Goal: Task Accomplishment & Management: Use online tool/utility

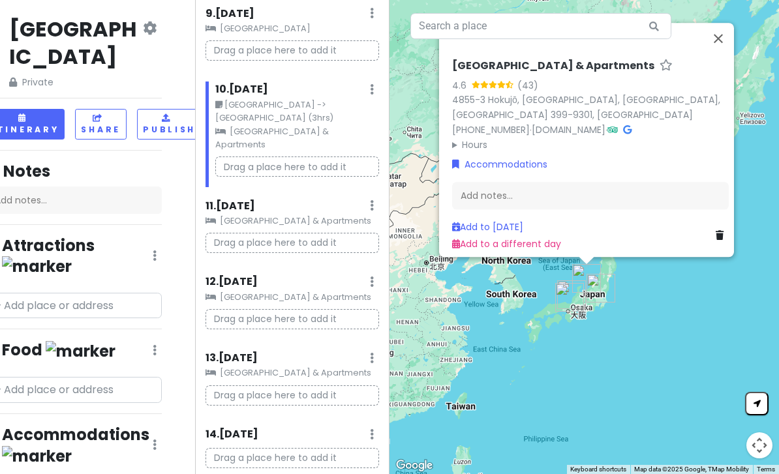
scroll to position [0, 23]
click at [92, 293] on input "text" at bounding box center [74, 306] width 176 height 26
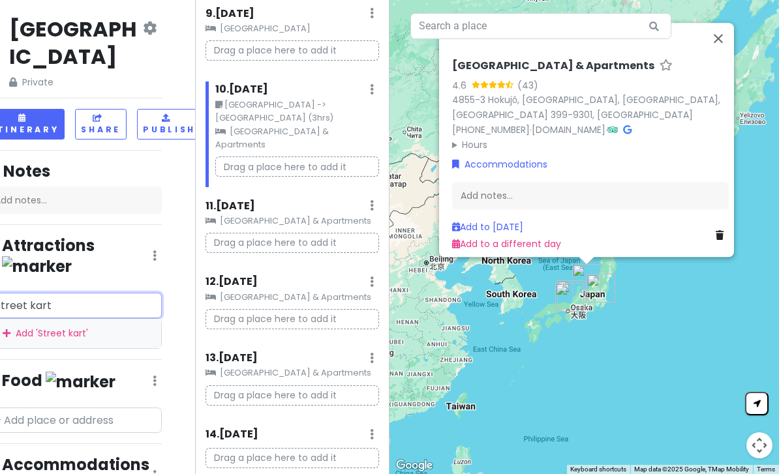
scroll to position [41, 0]
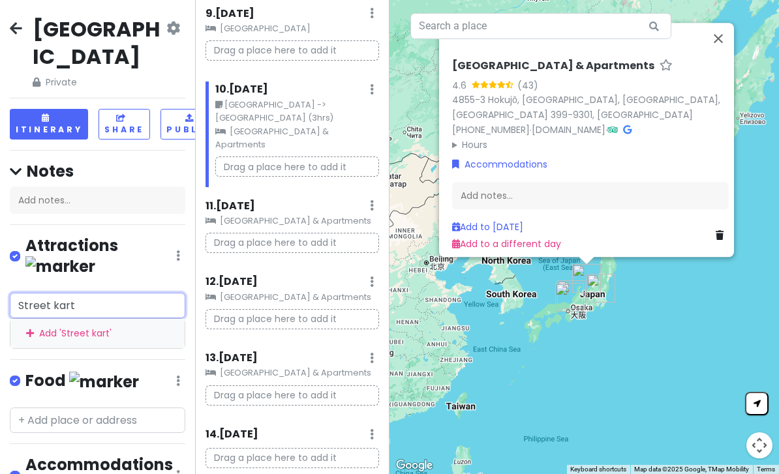
click at [145, 293] on input "Street kart" at bounding box center [98, 306] width 176 height 26
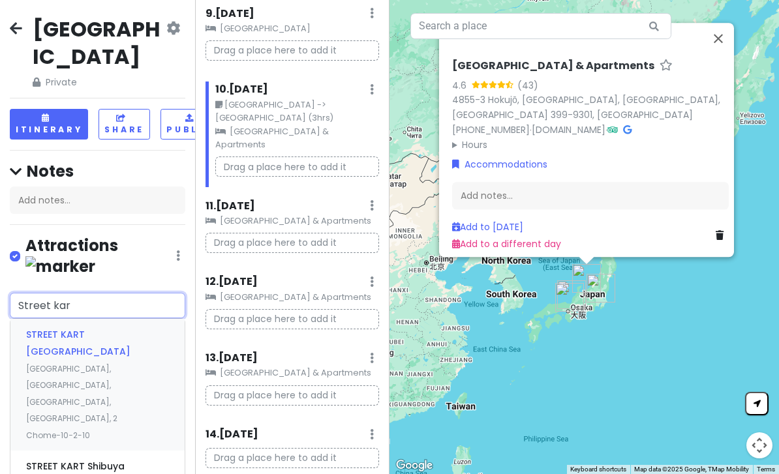
type input "Street kart"
click at [117, 363] on span "[GEOGRAPHIC_DATA], [GEOGRAPHIC_DATA], [GEOGRAPHIC_DATA], [GEOGRAPHIC_DATA], 2 C…" at bounding box center [71, 402] width 91 height 78
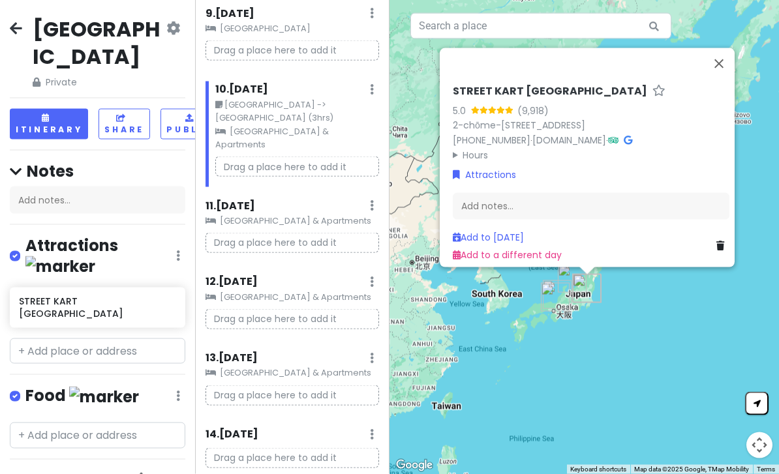
scroll to position [42, 0]
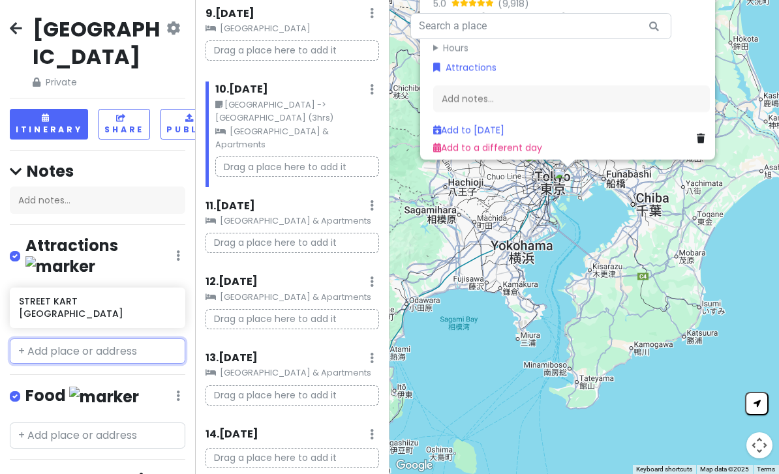
click at [126, 339] on input "text" at bounding box center [98, 352] width 176 height 26
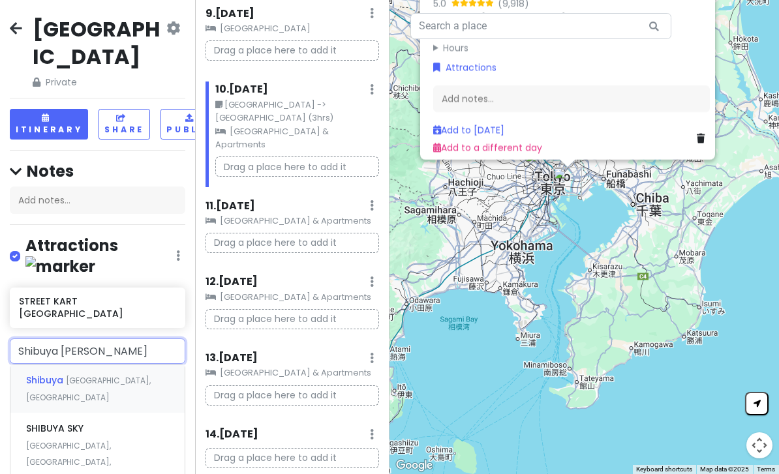
type input "[GEOGRAPHIC_DATA]"
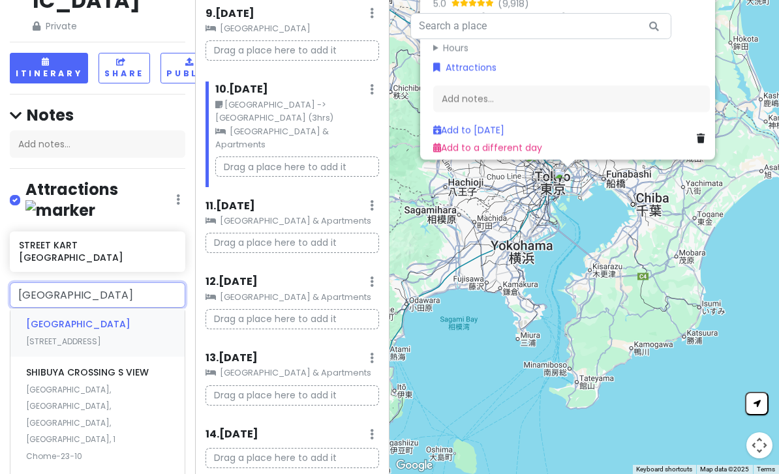
scroll to position [56, 0]
click at [69, 331] on span "Statue of Hachiko" at bounding box center [78, 324] width 104 height 13
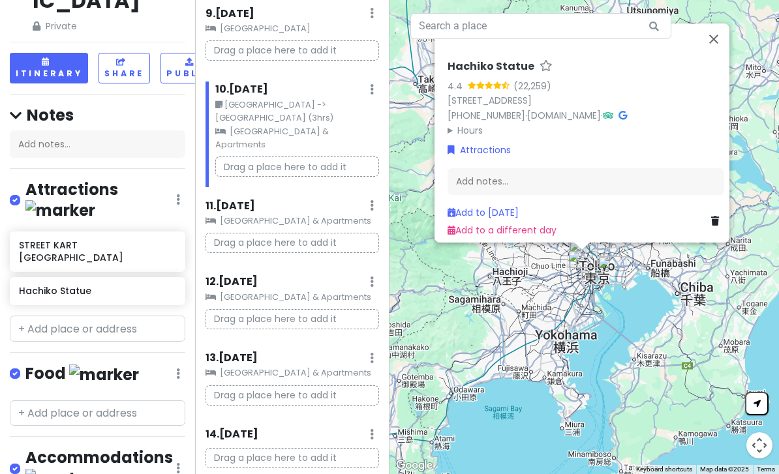
scroll to position [42, 0]
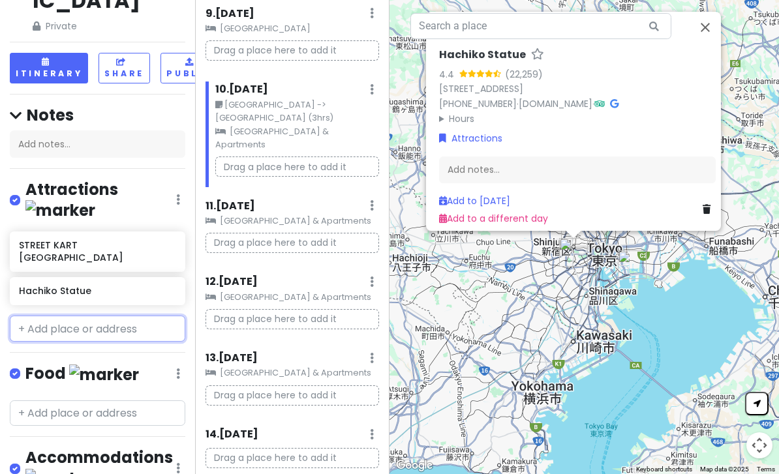
click at [52, 316] on input "text" at bounding box center [98, 329] width 176 height 26
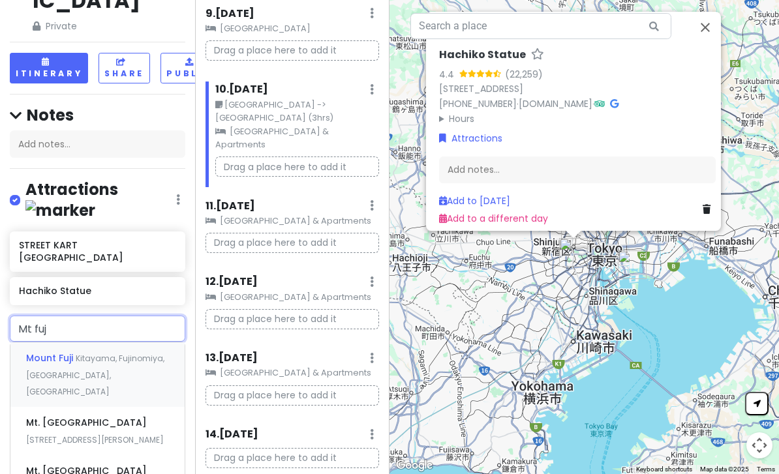
type input "Mt fuji"
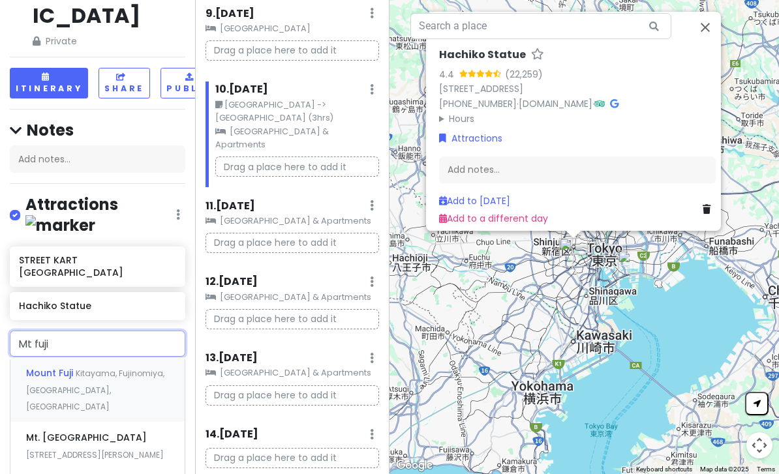
scroll to position [40, 0]
click at [51, 369] on span "Kitayama, Fujinomiya, [GEOGRAPHIC_DATA], [GEOGRAPHIC_DATA]" at bounding box center [95, 391] width 138 height 44
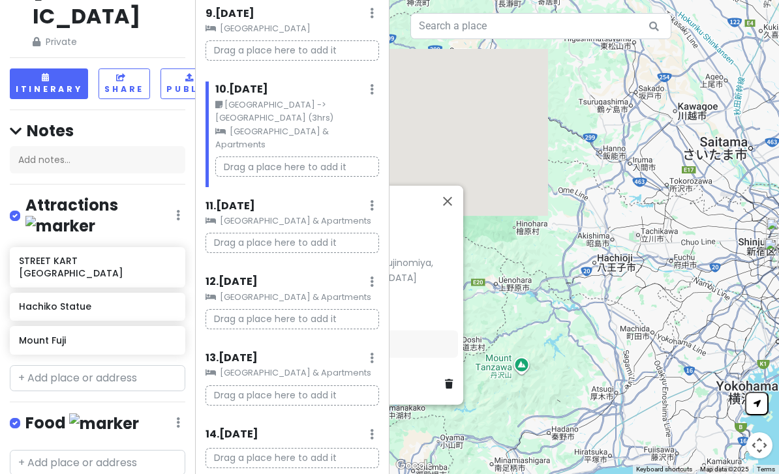
scroll to position [42, 0]
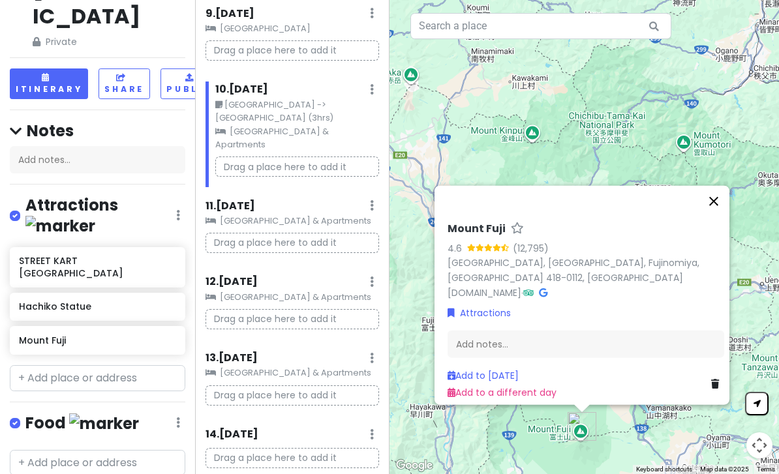
click at [726, 190] on button "Close" at bounding box center [713, 200] width 31 height 31
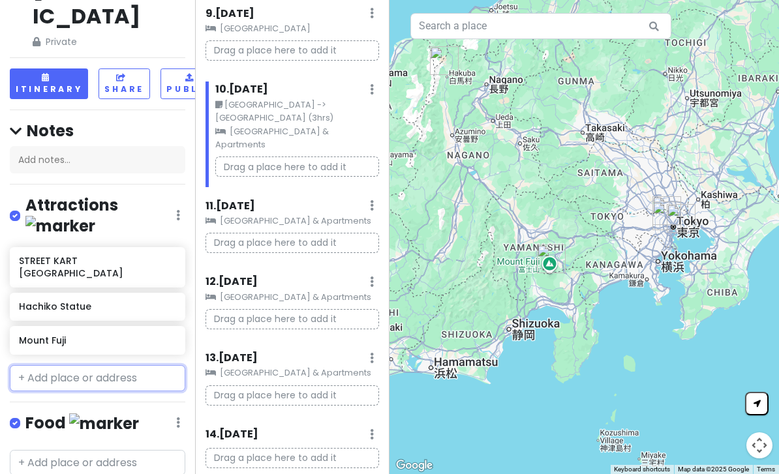
click at [140, 365] on input "text" at bounding box center [98, 378] width 176 height 26
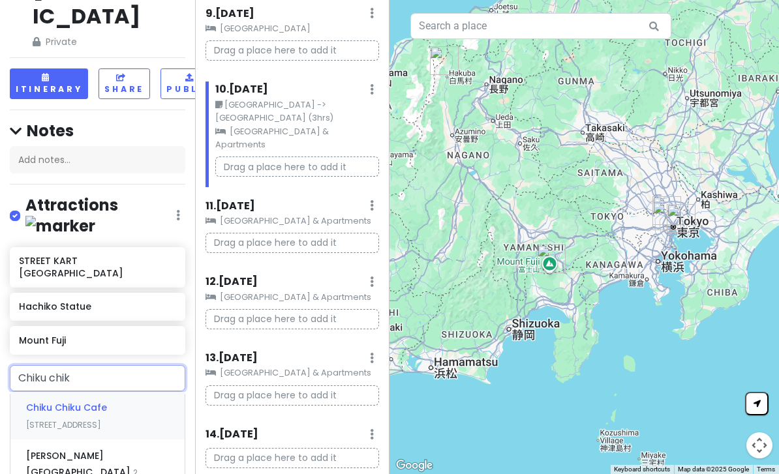
type input "Chiku chiku"
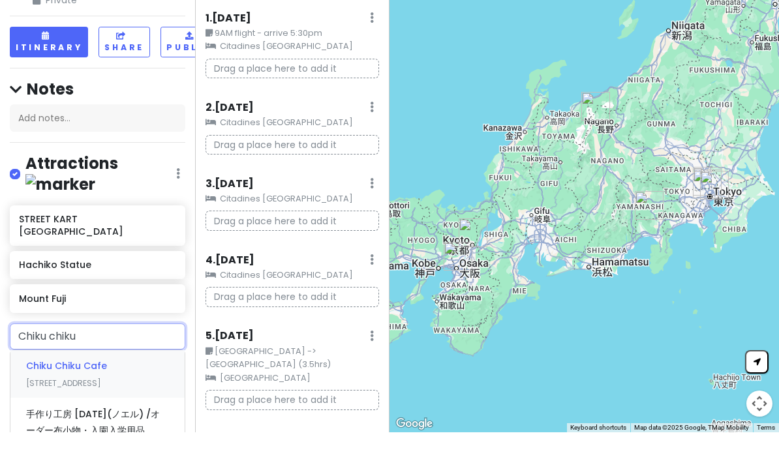
click at [148, 392] on div "Chiku Chiku Cafe [STREET_ADDRESS]" at bounding box center [97, 416] width 174 height 48
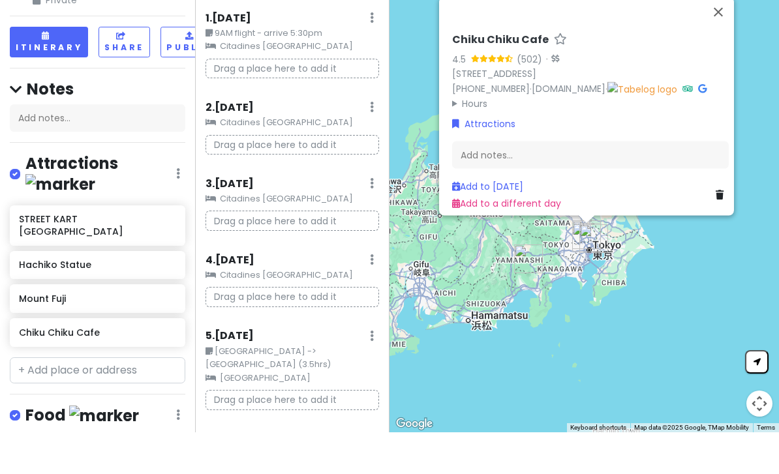
scroll to position [42, 0]
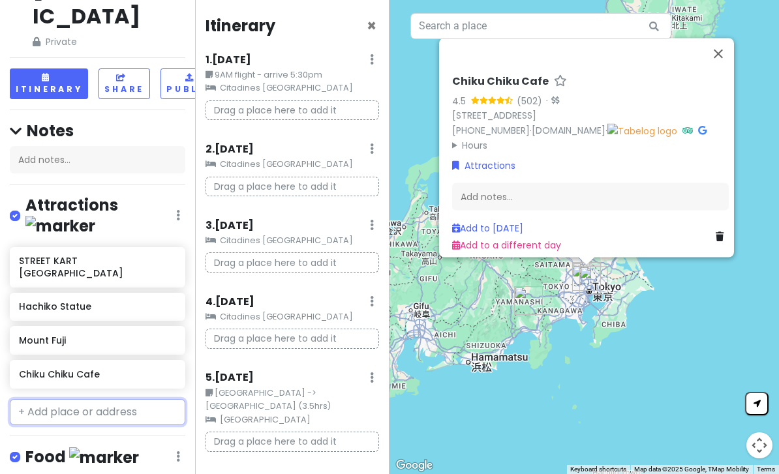
click at [72, 399] on input "text" at bounding box center [98, 412] width 176 height 26
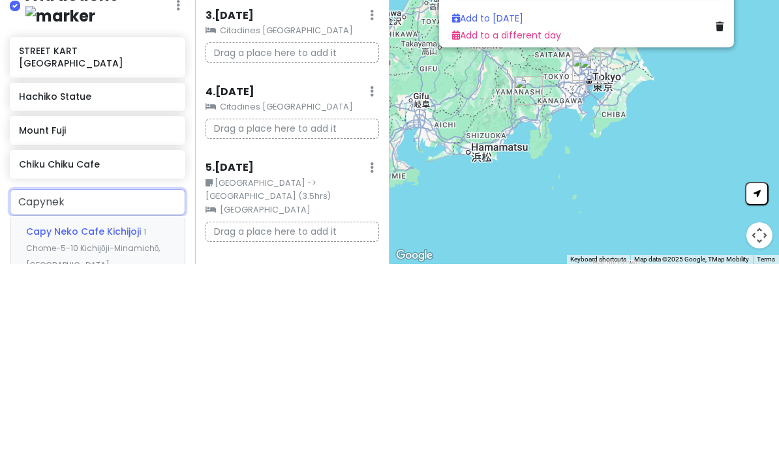
type input "Capyneko"
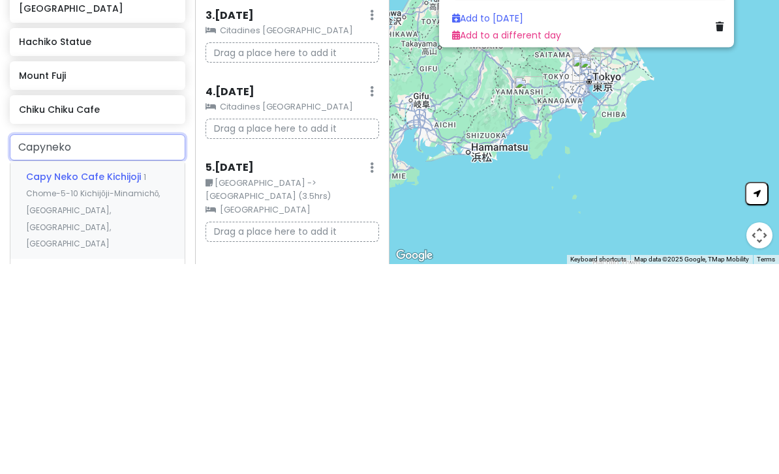
scroll to position [94, 0]
click at [48, 383] on span "1 Chome-5-10 Kichijōji-Minamichō, [GEOGRAPHIC_DATA], [GEOGRAPHIC_DATA], [GEOGRA…" at bounding box center [93, 422] width 134 height 78
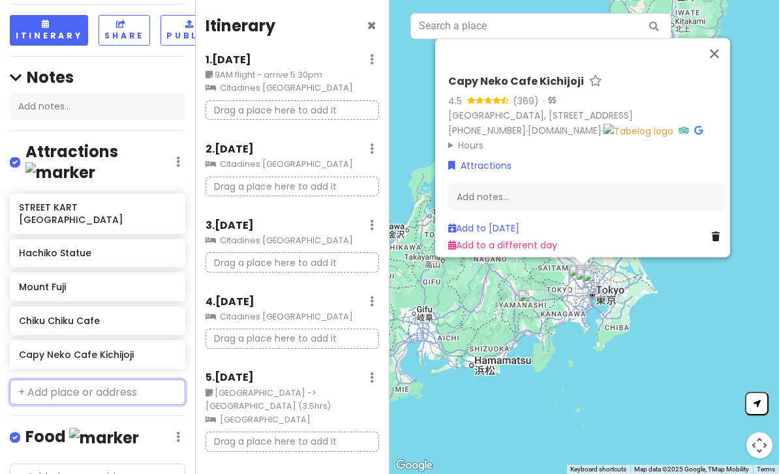
click at [63, 380] on input "text" at bounding box center [98, 393] width 176 height 26
type input "Capyneko"
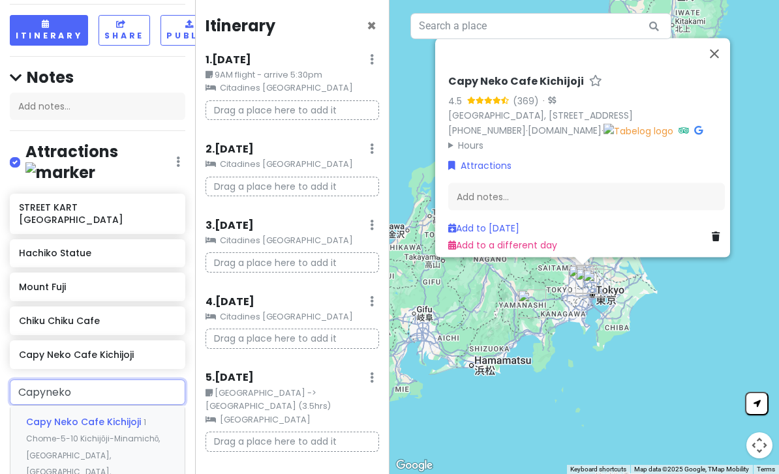
click at [48, 416] on span "Capybara & Cat - capyneko - HARAJUKU TOKYO カピねこ原宿" at bounding box center [84, 422] width 117 height 13
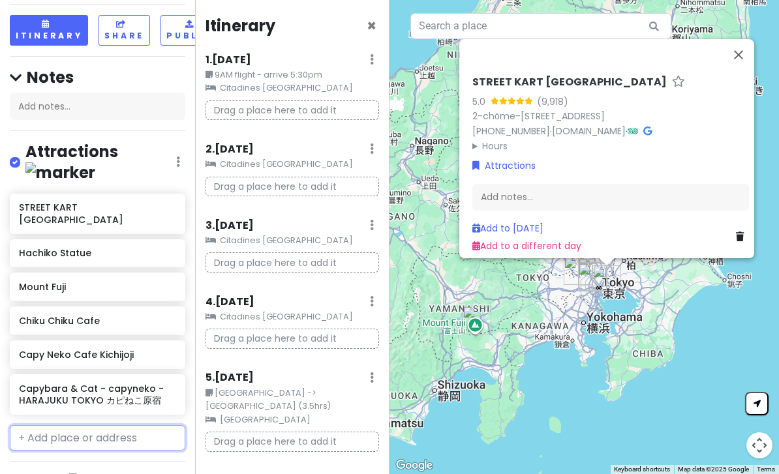
click at [65, 425] on input "text" at bounding box center [98, 438] width 176 height 26
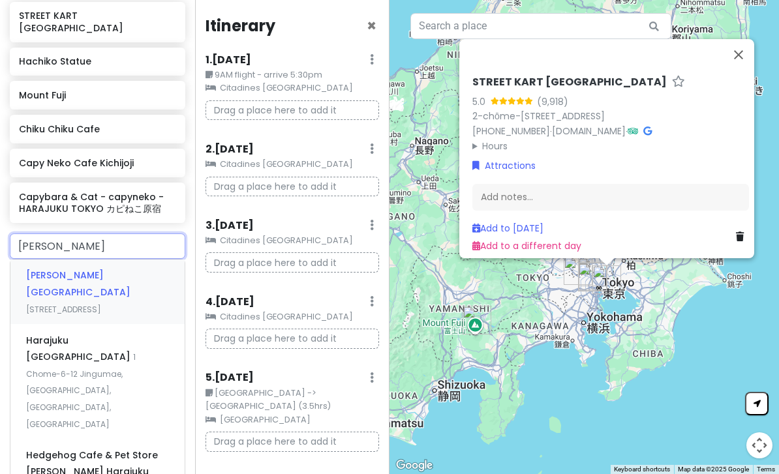
scroll to position [286, 0]
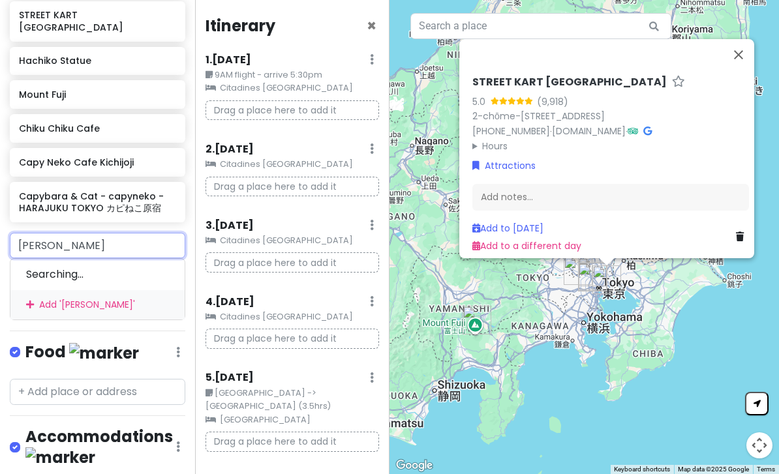
type input "[PERSON_NAME]"
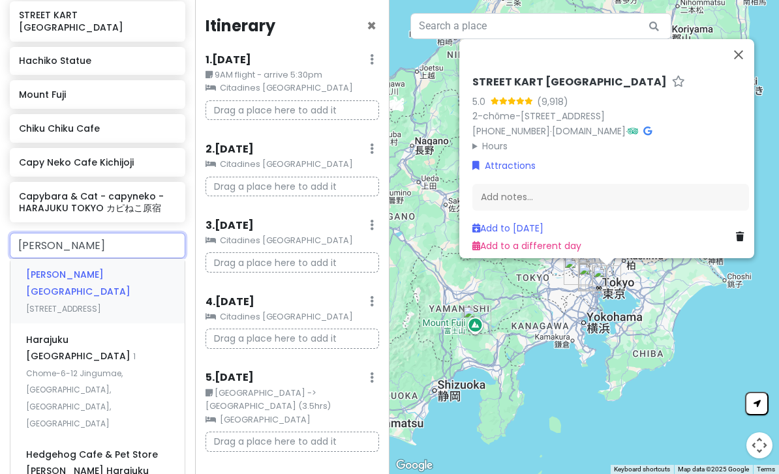
click at [67, 259] on div "[PERSON_NAME] terrace [STREET_ADDRESS]" at bounding box center [97, 291] width 174 height 65
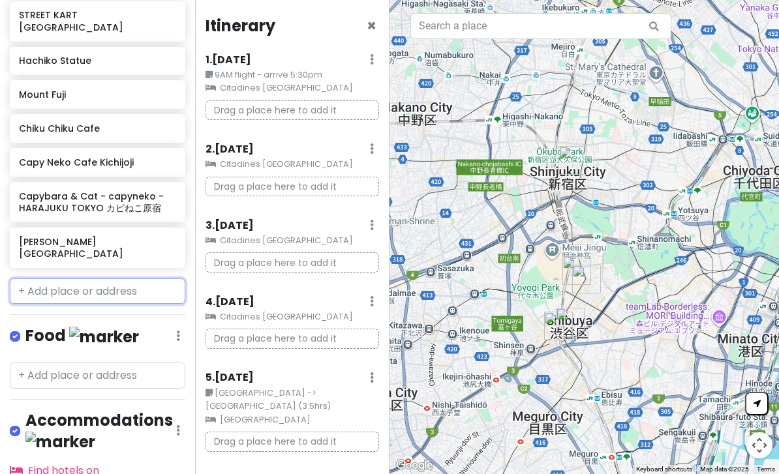
click at [55, 279] on input "text" at bounding box center [98, 292] width 176 height 26
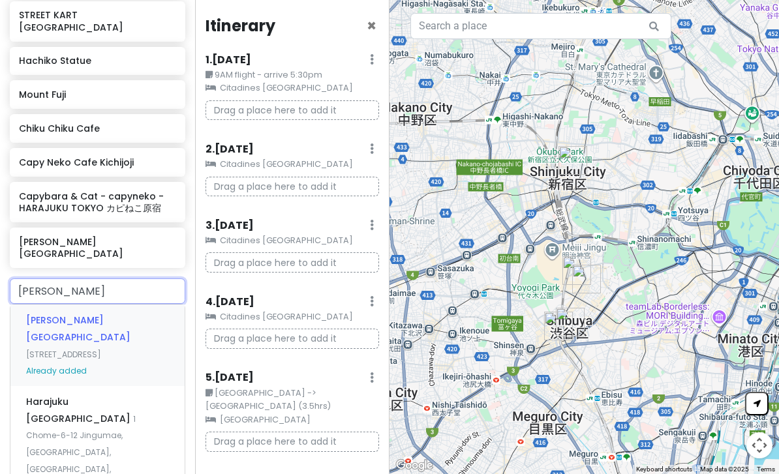
type input "[PERSON_NAME]"
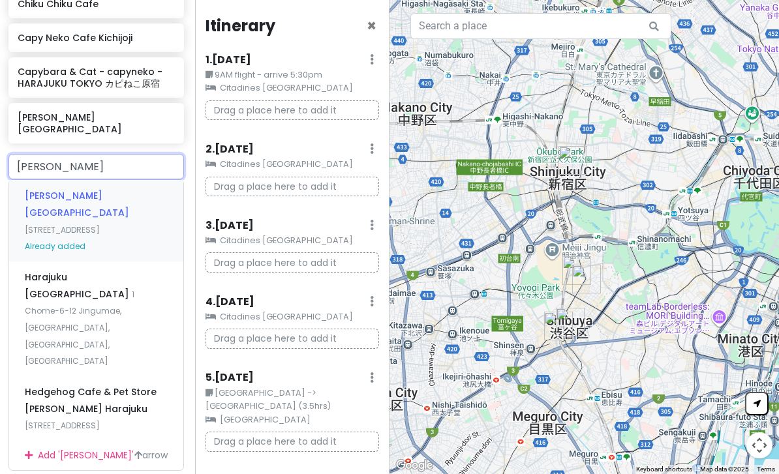
scroll to position [413, 1]
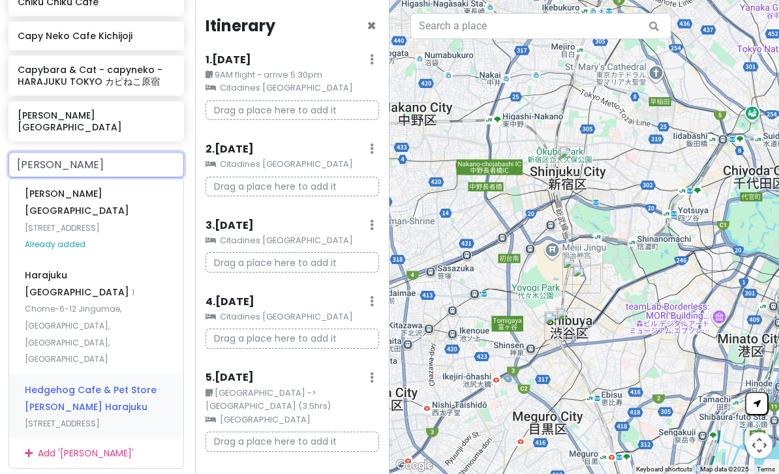
click at [100, 234] on span "[STREET_ADDRESS]" at bounding box center [62, 228] width 75 height 11
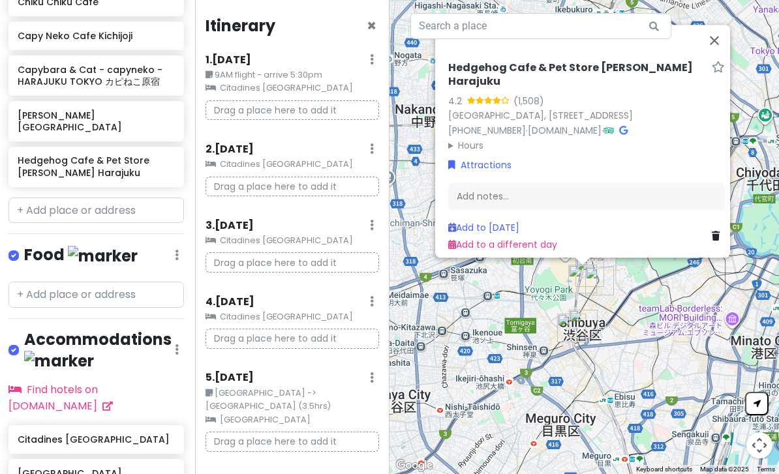
click at [712, 229] on link at bounding box center [718, 236] width 13 height 14
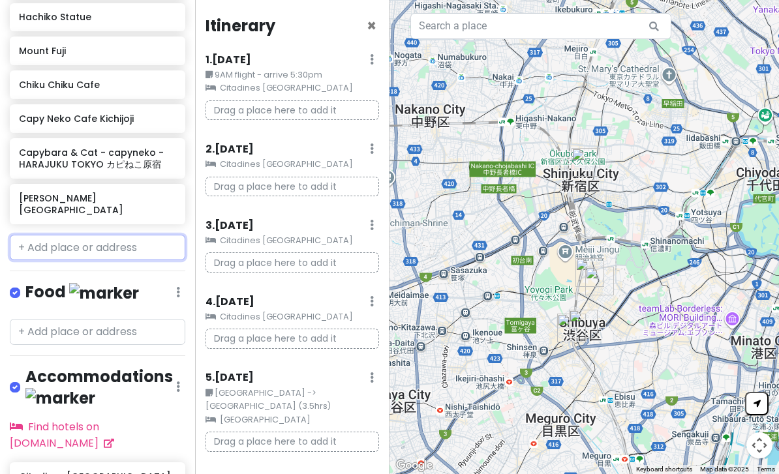
scroll to position [330, 0]
click at [75, 193] on h6 "[PERSON_NAME][GEOGRAPHIC_DATA]" at bounding box center [92, 204] width 147 height 23
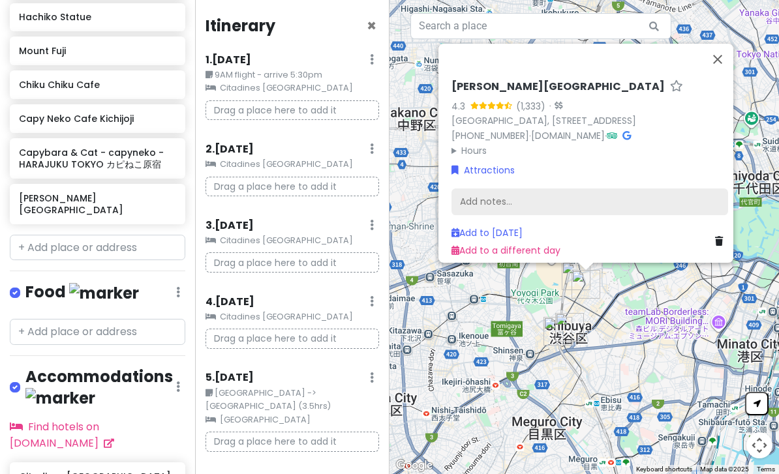
click at [475, 188] on div "Add notes..." at bounding box center [590, 201] width 277 height 27
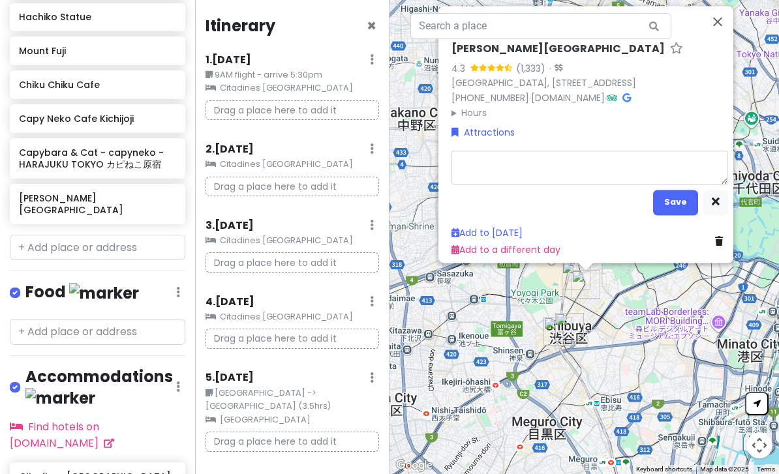
click at [480, 150] on textarea at bounding box center [590, 167] width 277 height 34
type textarea "x"
type textarea "Take a look up at the fashionable street, you will find emerald green A Space w…"
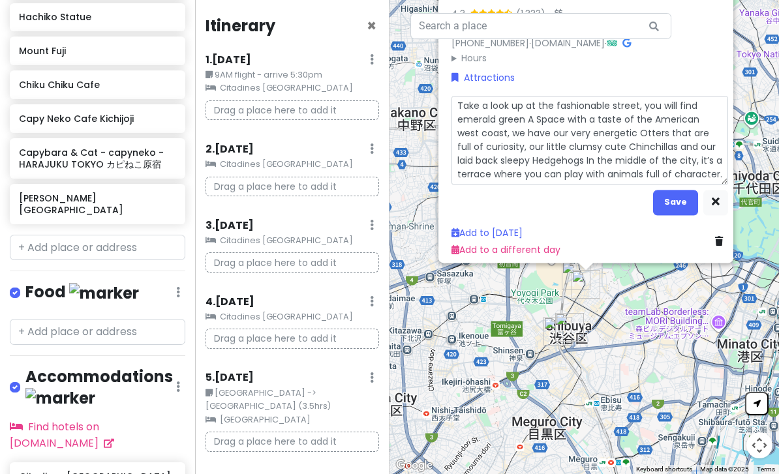
type textarea "x"
type textarea "Take a look up at the fashionable street, you will find emerald green A Space w…"
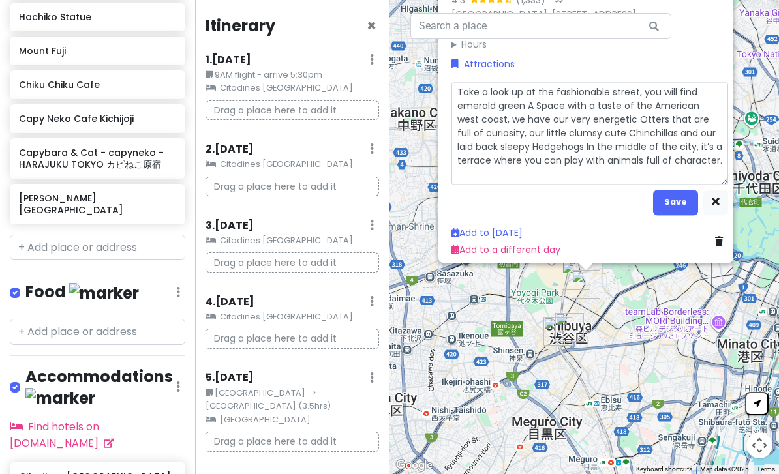
type textarea "x"
type textarea "Take a look up at the fashionable street, you will find emerald green A Space w…"
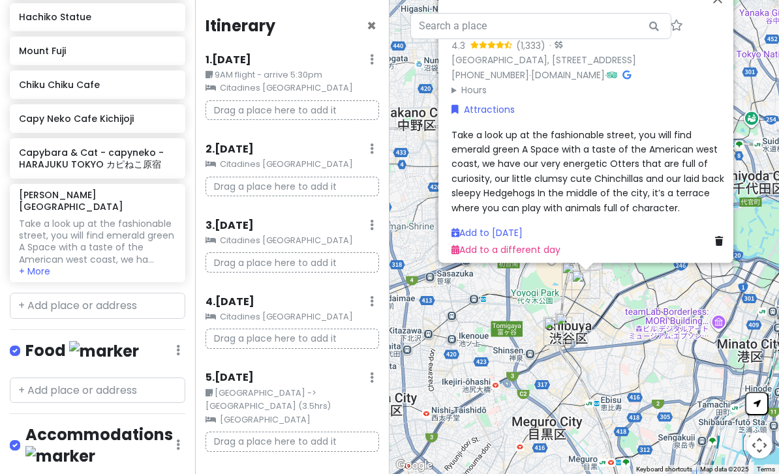
click at [615, 164] on span "Take a look up at the fashionable street, you will find emerald green A Space w…" at bounding box center [589, 171] width 275 height 86
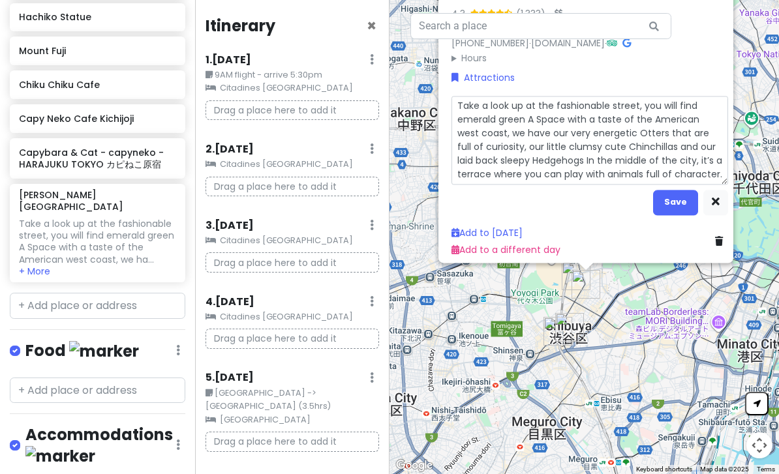
click at [720, 151] on textarea "Take a look up at the fashionable street, you will find emerald green A Space w…" at bounding box center [590, 139] width 277 height 89
type textarea "x"
type textarea "Take a look up at the fashionable street, you will find emerald green A Space w…"
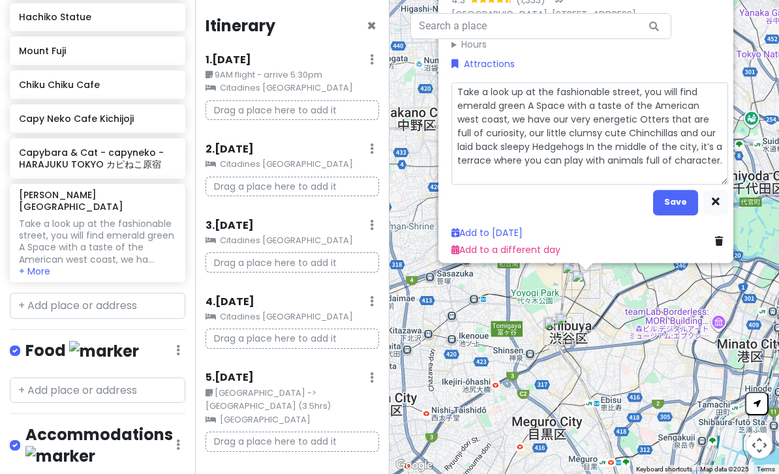
scroll to position [0, 0]
type textarea "x"
type textarea "Take a look up at the fashionable street, you will find emerald green A Space w…"
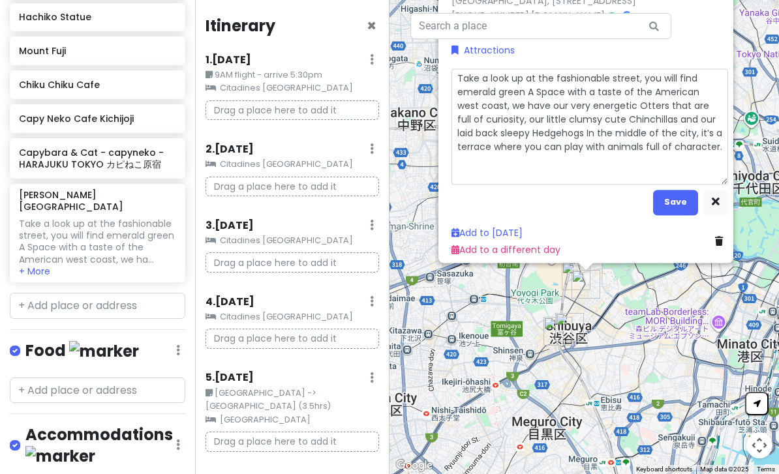
click at [473, 153] on textarea "Take a look up at the fashionable street, you will find emerald green A Space w…" at bounding box center [590, 126] width 277 height 116
type textarea "x"
type textarea "Take a look up at the fashionable street, you will find emerald green A Space w…"
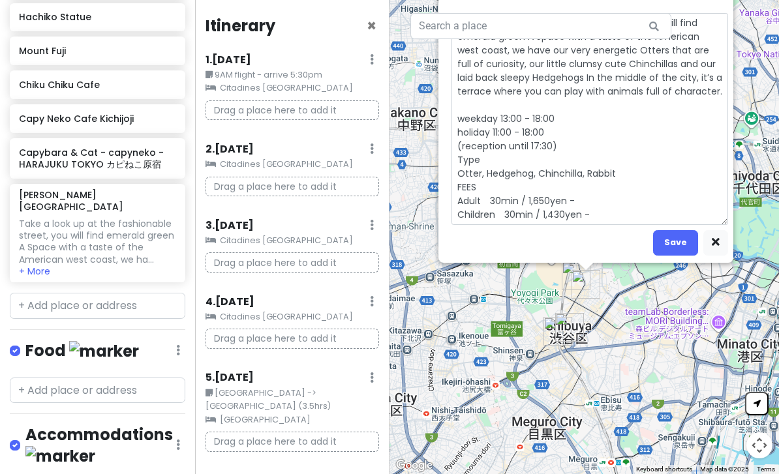
scroll to position [40, 0]
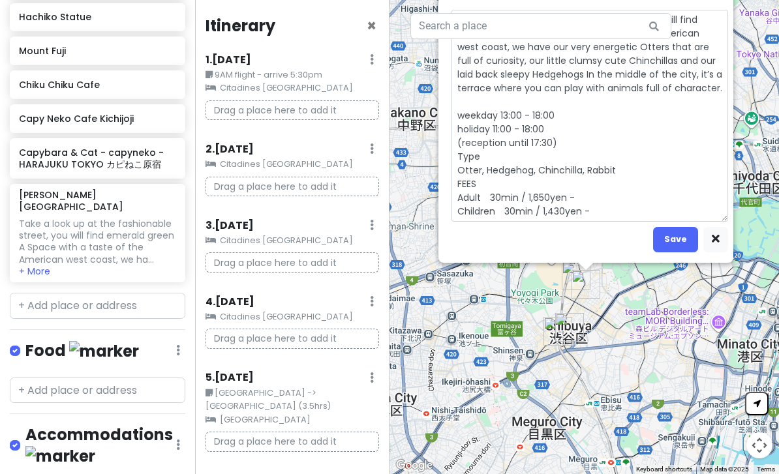
click at [607, 189] on textarea "Take a look up at the fashionable street, you will find emerald green A Space w…" at bounding box center [590, 115] width 277 height 212
type textarea "x"
type textarea "Take a look up at the fashionable street, you will find emerald green A Space w…"
type textarea "x"
type textarea "Take a look up at the fashionable street, you will find emerald green A Space w…"
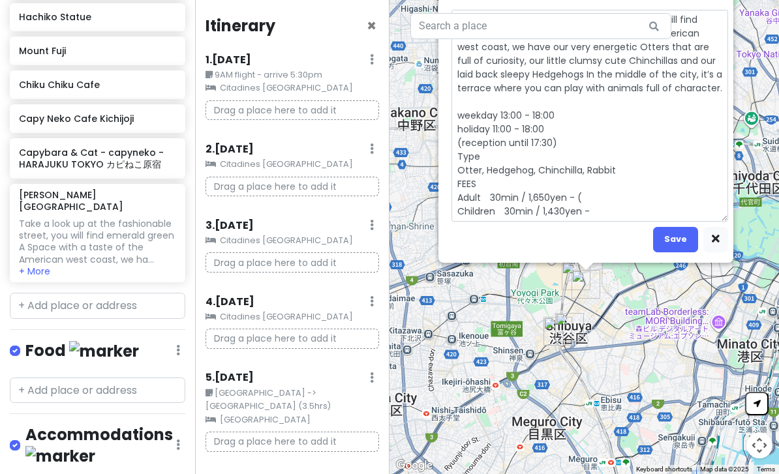
type textarea "x"
type textarea "Take a look up at the fashionable street, you will find emerald green A Space w…"
type textarea "x"
type textarea "Take a look up at the fashionable street, you will find emerald green A Space w…"
type textarea "x"
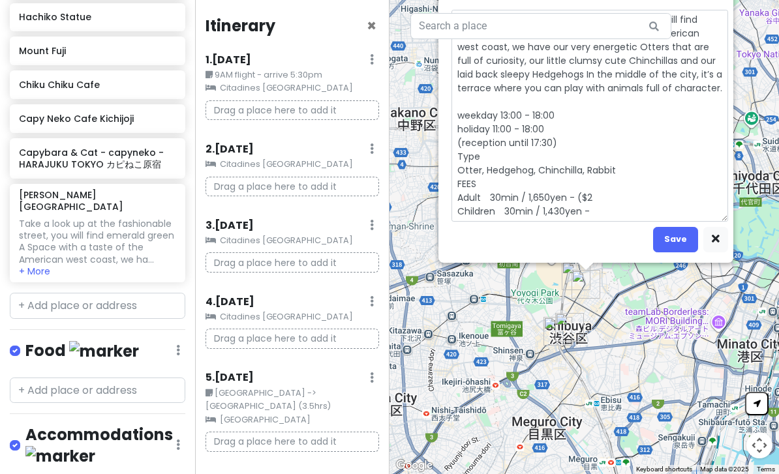
type textarea "Take a look up at the fashionable street, you will find emerald green A Space w…"
type textarea "x"
type textarea "Take a look up at the fashionable street, you will find emerald green A Space w…"
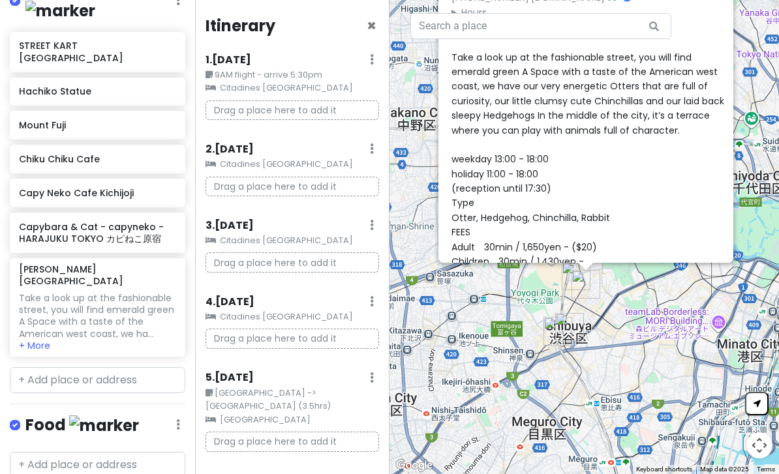
scroll to position [255, 0]
click at [81, 188] on h6 "Capy Neko Cafe Kichijoji" at bounding box center [92, 194] width 147 height 12
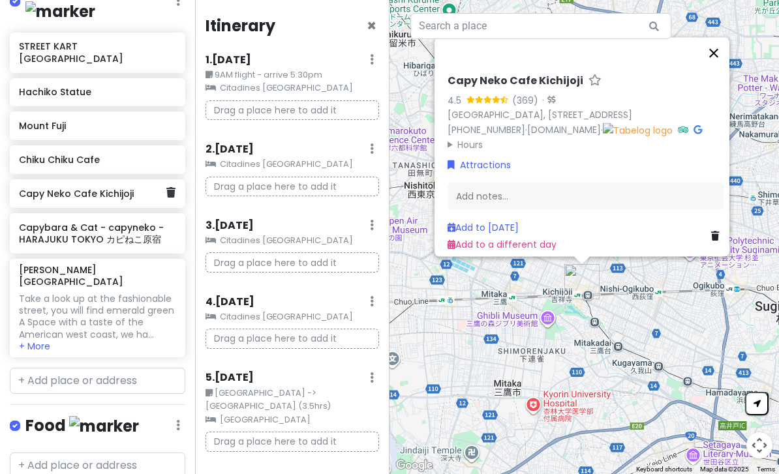
click at [711, 37] on button "Close" at bounding box center [713, 52] width 31 height 31
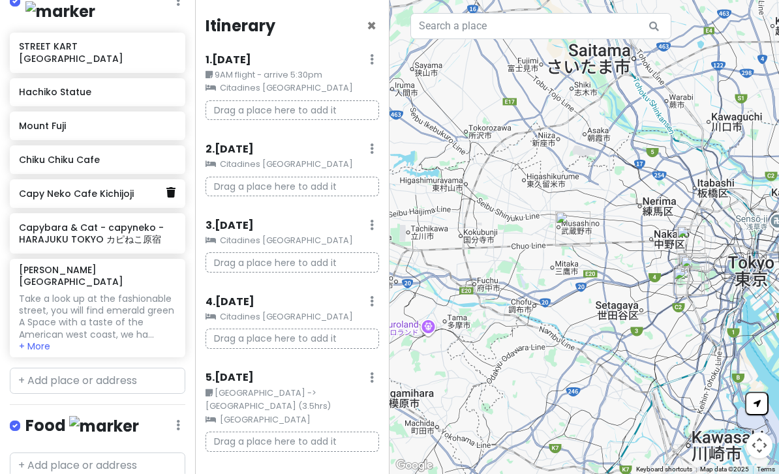
click at [170, 187] on icon at bounding box center [170, 192] width 9 height 10
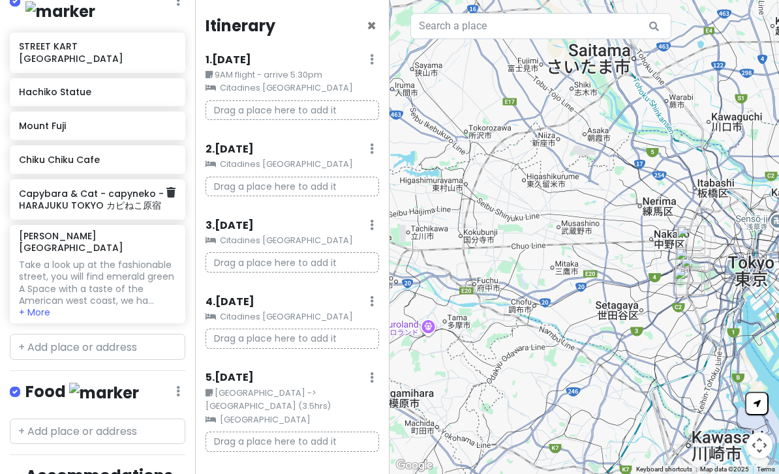
click at [95, 188] on h6 "Capybara & Cat - capyneko - HARAJUKU TOKYO カピねこ原宿" at bounding box center [92, 199] width 147 height 23
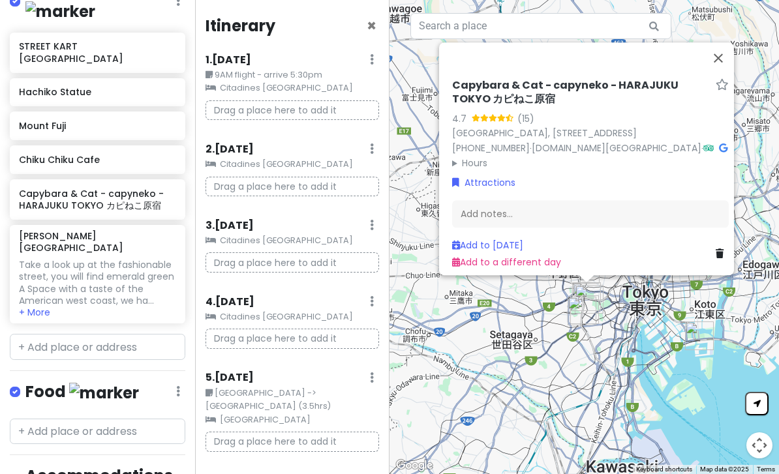
click at [479, 228] on div "Add notes..." at bounding box center [590, 213] width 277 height 27
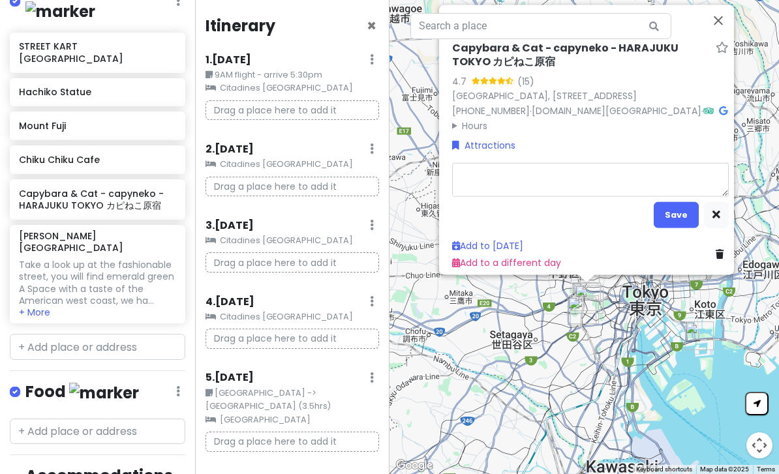
scroll to position [42, 0]
click at [463, 162] on textarea at bounding box center [590, 179] width 277 height 34
type textarea "x"
type textarea "Capyneko Cafe is a unique animal cafe in [GEOGRAPHIC_DATA] where you can enjoy …"
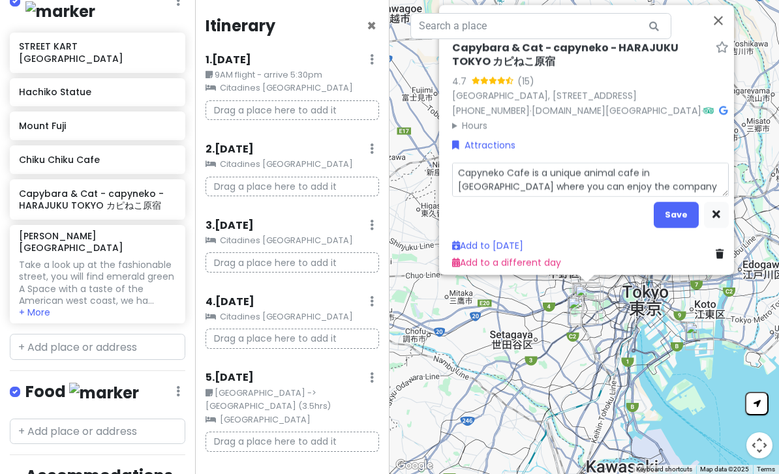
scroll to position [151, 0]
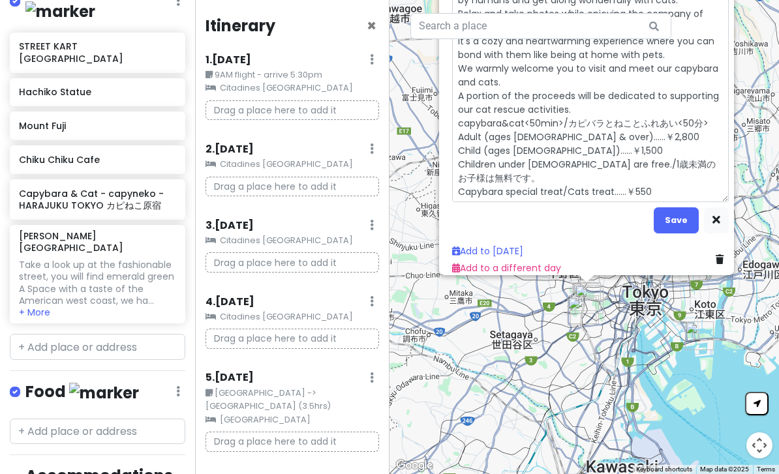
click at [604, 108] on textarea "Capyneko Cafe is a unique animal cafe in [GEOGRAPHIC_DATA] where you can enjoy …" at bounding box center [590, 68] width 277 height 267
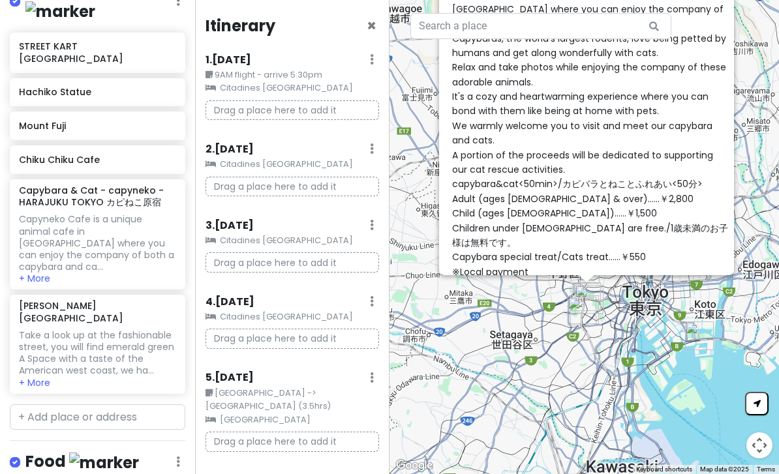
scroll to position [93, 0]
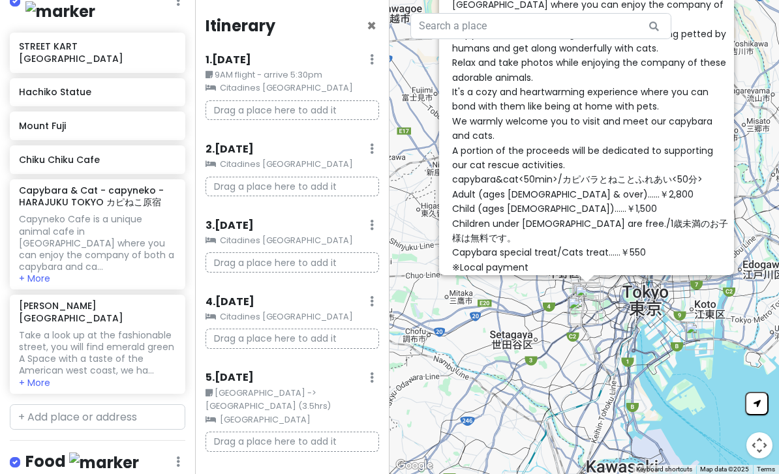
click at [599, 206] on div "Capyneko Cafe is a unique animal cafe in [GEOGRAPHIC_DATA] where you can enjoy …" at bounding box center [590, 128] width 277 height 292
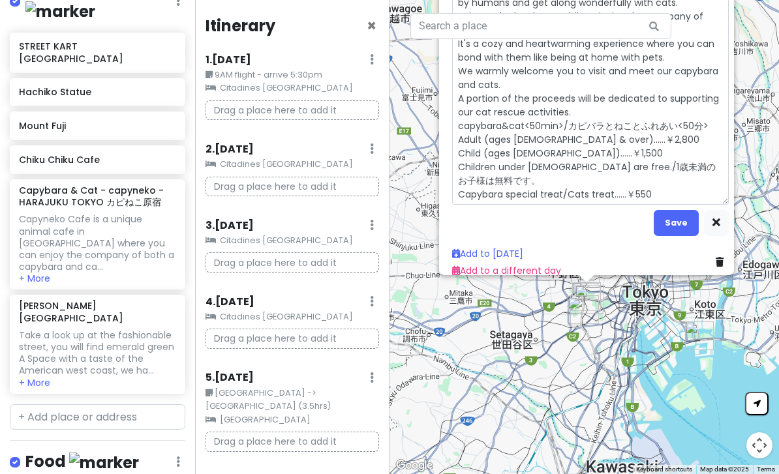
scroll to position [140, 0]
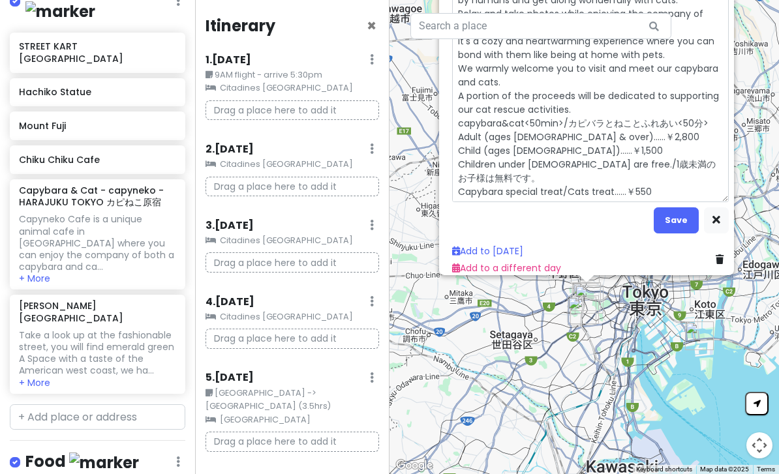
click at [611, 153] on textarea "Capyneko Cafe is a unique animal cafe in [GEOGRAPHIC_DATA] where you can enjoy …" at bounding box center [590, 68] width 277 height 267
type textarea "x"
type textarea "Capyneko Cafe is a unique animal cafe in [GEOGRAPHIC_DATA] where you can enjoy …"
type textarea "x"
type textarea "Capyneko Cafe is a unique animal cafe in [GEOGRAPHIC_DATA] where you can enjoy …"
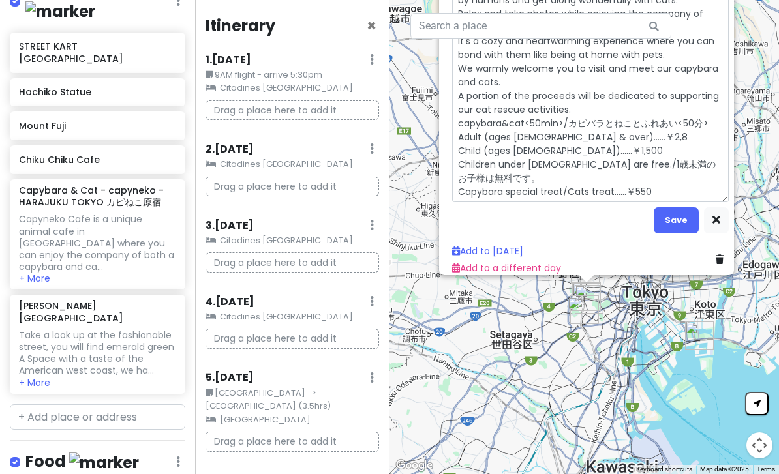
type textarea "x"
type textarea "Capyneko Cafe is a unique animal cafe in [GEOGRAPHIC_DATA] where you can enjoy …"
type textarea "x"
type textarea "Capyneko Cafe is a unique animal cafe in [GEOGRAPHIC_DATA] where you can enjoy …"
type textarea "x"
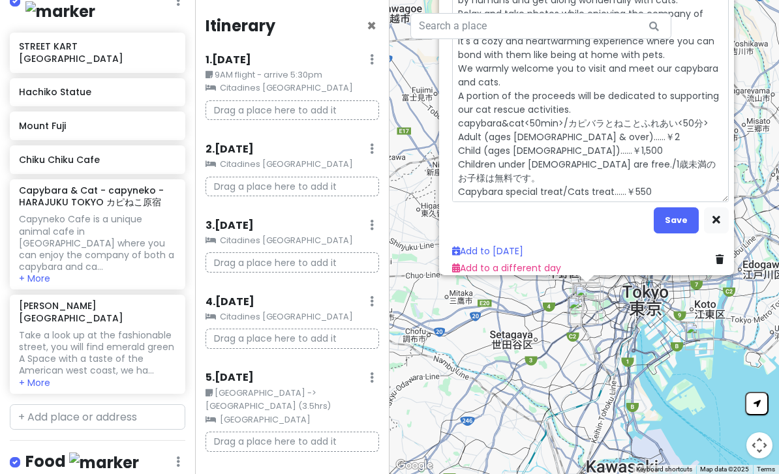
type textarea "Capyneko Cafe is a unique animal cafe in [GEOGRAPHIC_DATA] where you can enjoy …"
type textarea "x"
type textarea "Capyneko Cafe is a unique animal cafe in [GEOGRAPHIC_DATA] where you can enjoy …"
type textarea "x"
type textarea "Capyneko Cafe is a unique animal cafe in [GEOGRAPHIC_DATA] where you can enjoy …"
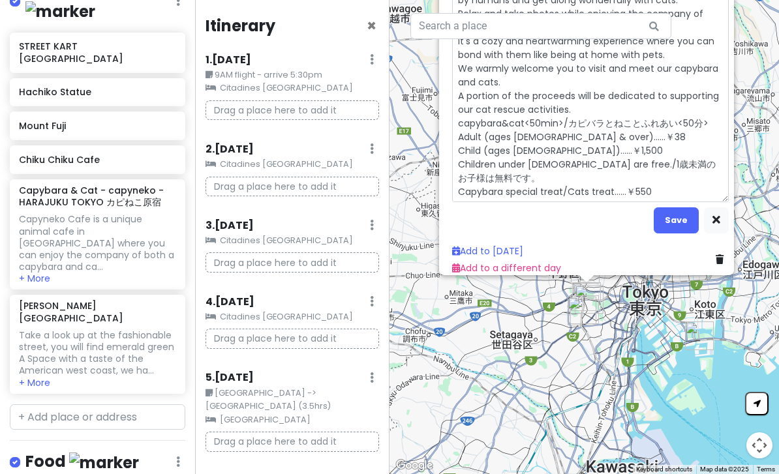
type textarea "x"
type textarea "Capyneko Cafe is a unique animal cafe in [GEOGRAPHIC_DATA] where you can enjoy …"
type textarea "x"
type textarea "Capyneko Cafe is a unique animal cafe in [GEOGRAPHIC_DATA] where you can enjoy …"
type textarea "x"
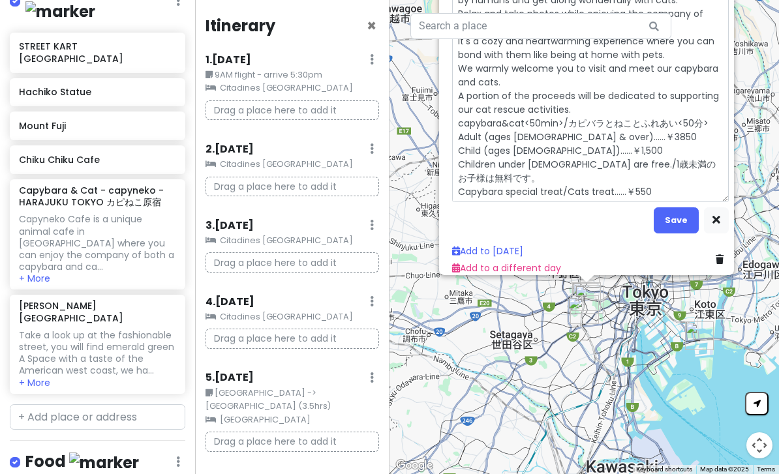
type textarea "Capyneko Cafe is a unique animal cafe in [GEOGRAPHIC_DATA] where you can enjoy …"
type textarea "x"
type textarea "Capyneko Cafe is a unique animal cafe in [GEOGRAPHIC_DATA] where you can enjoy …"
type textarea "x"
type textarea "Capyneko Cafe is a unique animal cafe in [GEOGRAPHIC_DATA] where you can enjoy …"
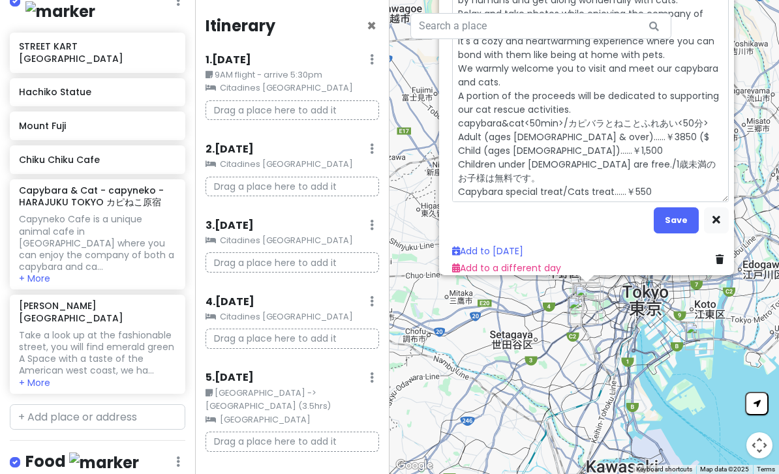
type textarea "x"
type textarea "Capyneko Cafe is a unique animal cafe in [GEOGRAPHIC_DATA] where you can enjoy …"
type textarea "x"
type textarea "Capyneko Cafe is a unique animal cafe in [GEOGRAPHIC_DATA] where you can enjoy …"
type textarea "x"
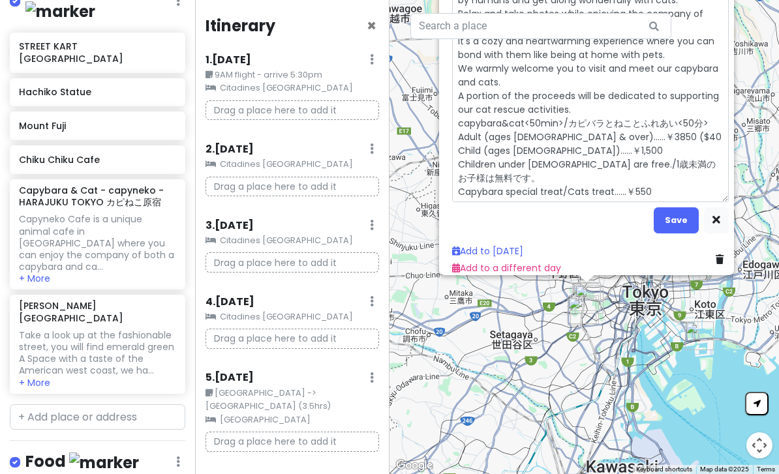
type textarea "Capyneko Cafe is a unique animal cafe in [GEOGRAPHIC_DATA] where you can enjoy …"
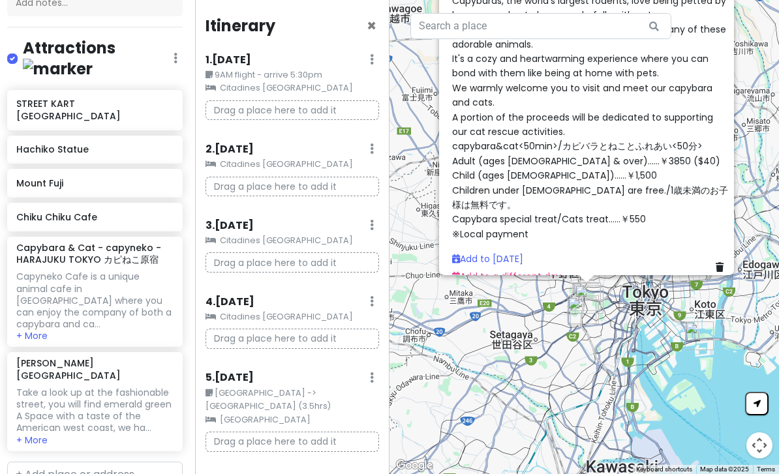
scroll to position [201, 3]
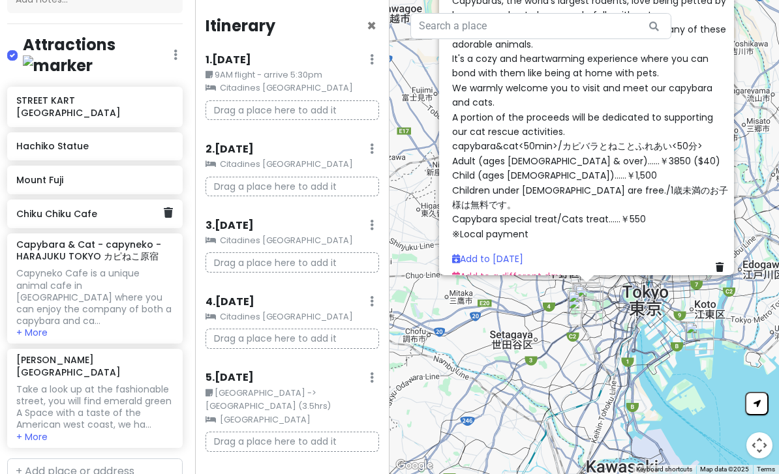
click at [87, 208] on h6 "Chiku Chiku Cafe" at bounding box center [89, 214] width 147 height 12
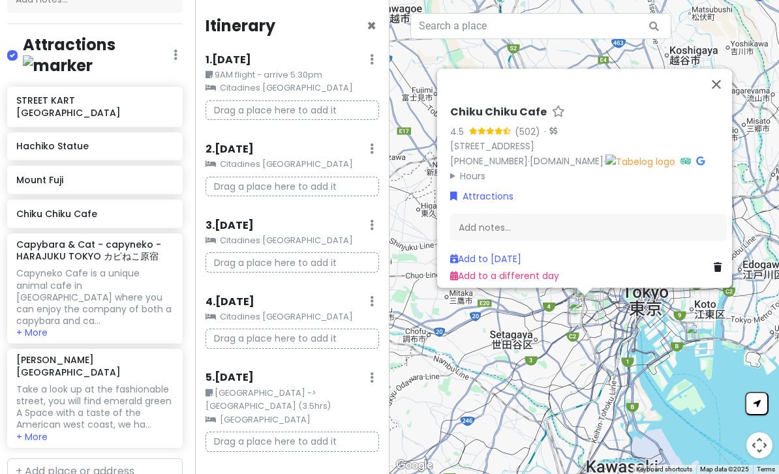
click at [501, 241] on div "Add notes..." at bounding box center [588, 226] width 277 height 27
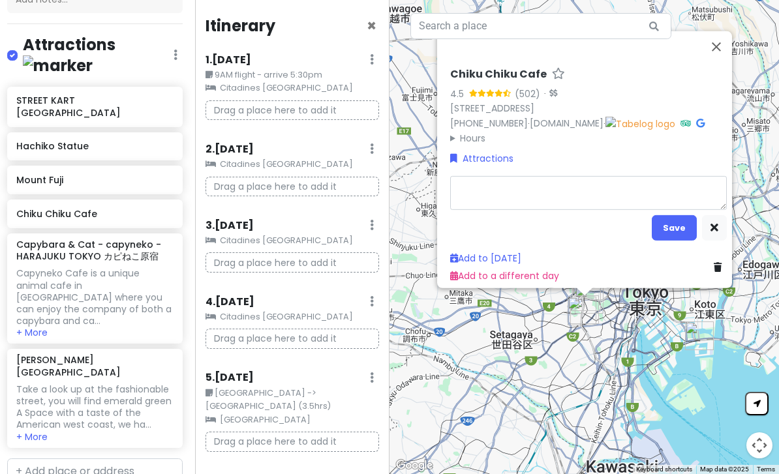
click at [505, 209] on textarea at bounding box center [588, 193] width 277 height 34
type textarea "x"
type textarea "2 minute walk from [GEOGRAPHIC_DATA] and you will be bewitched by cute hedgehog…"
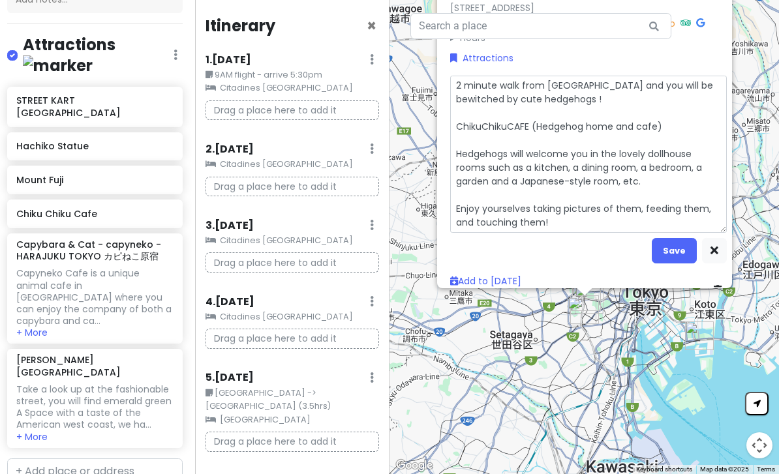
type textarea "x"
type textarea "2 minute walk from [GEOGRAPHIC_DATA] and you will be bewitched by cute hedgehog…"
type textarea "x"
type textarea "2 minute walk from [GEOGRAPHIC_DATA] and you will be bewitched by cute hedgehog…"
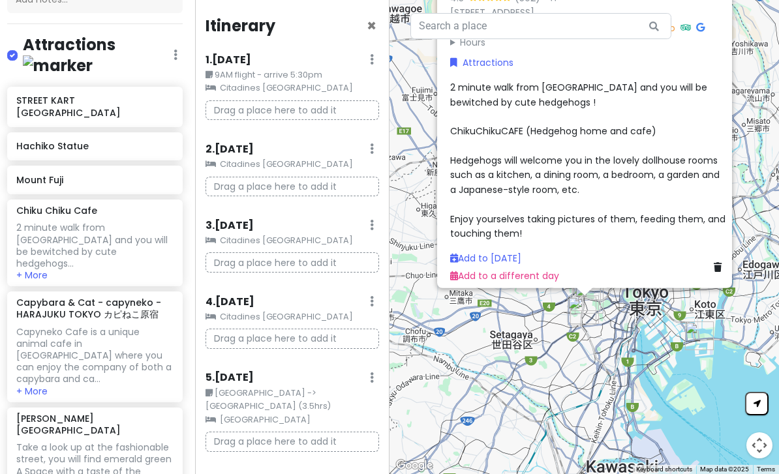
click at [617, 240] on div "2 minute walk from [GEOGRAPHIC_DATA] and you will be bewitched by cute hedgehog…" at bounding box center [588, 160] width 277 height 161
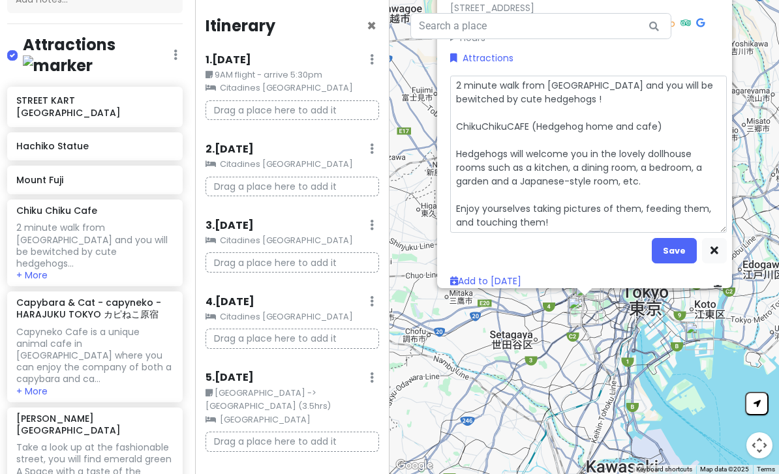
click at [608, 233] on textarea "2 minute walk from [GEOGRAPHIC_DATA] and you will be bewitched by cute hedgehog…" at bounding box center [588, 154] width 277 height 157
type textarea "x"
type textarea "2 minute walk from [GEOGRAPHIC_DATA] and you will be bewitched by cute hedgehog…"
type textarea "x"
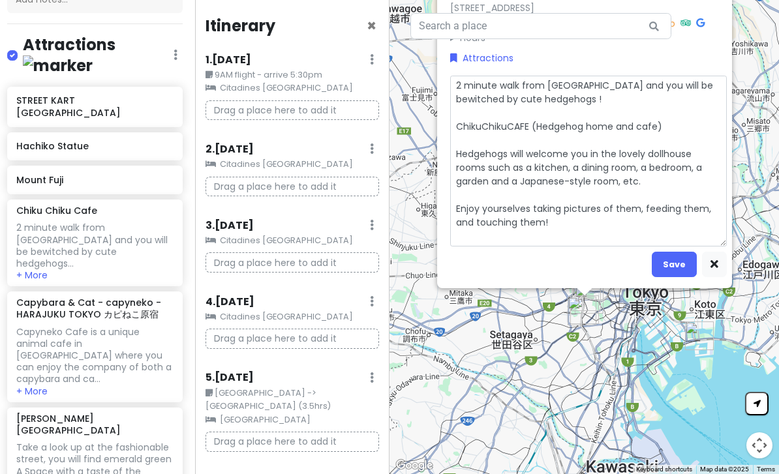
type textarea "2 minute walk from [GEOGRAPHIC_DATA] and you will be bewitched by cute hedgehog…"
type textarea "x"
type textarea "2 minute walk from [GEOGRAPHIC_DATA] and you will be bewitched by cute hedgehog…"
type textarea "x"
type textarea "2 minute walk from [GEOGRAPHIC_DATA] and you will be bewitched by cute hedgehog…"
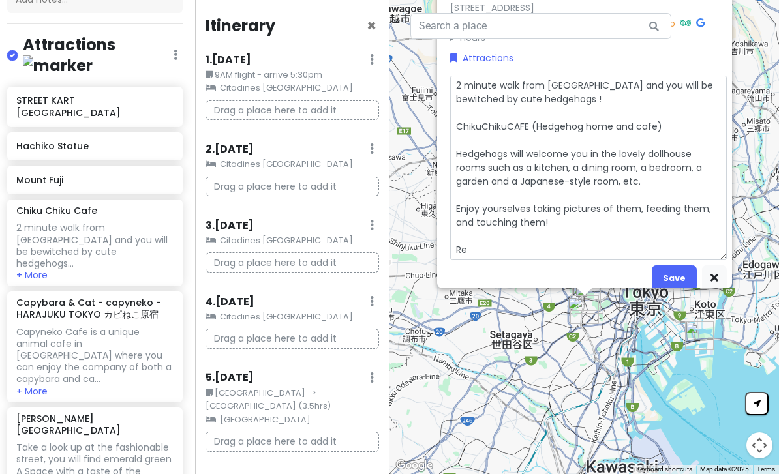
type textarea "x"
type textarea "2 minute walk from [GEOGRAPHIC_DATA] and you will be bewitched by cute hedgehog…"
type textarea "x"
type textarea "2 minute walk from [GEOGRAPHIC_DATA] and you will be bewitched by cute hedgehog…"
type textarea "x"
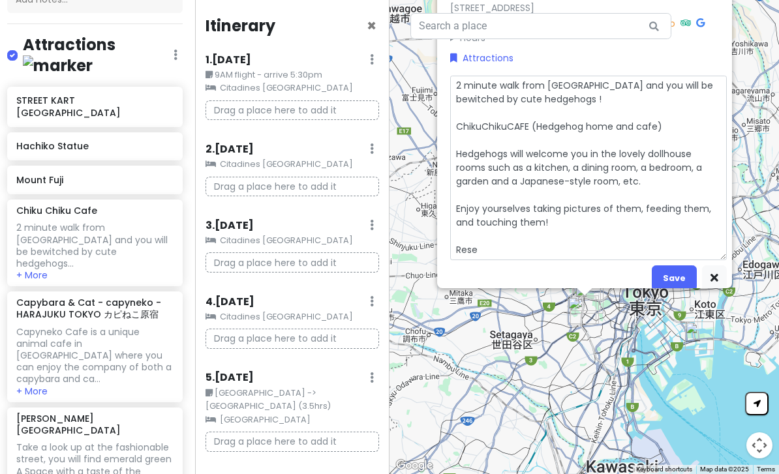
type textarea "2 minute walk from [GEOGRAPHIC_DATA] and you will be bewitched by cute hedgehog…"
type textarea "x"
type textarea "2 minute walk from [GEOGRAPHIC_DATA] and you will be bewitched by cute hedgehog…"
type textarea "x"
type textarea "2 minute walk from [GEOGRAPHIC_DATA] and you will be bewitched by cute hedgehog…"
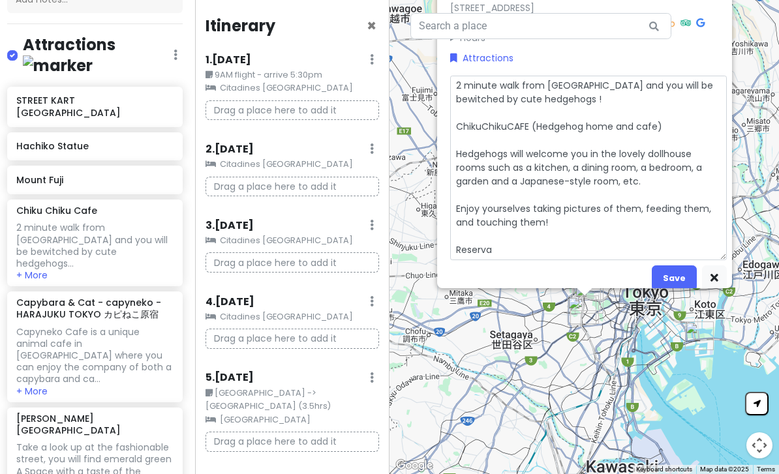
type textarea "x"
type textarea "2 minute walk from [GEOGRAPHIC_DATA] and you will be bewitched by cute hedgehog…"
type textarea "x"
type textarea "2 minute walk from [GEOGRAPHIC_DATA] and you will be bewitched by cute hedgehog…"
type textarea "x"
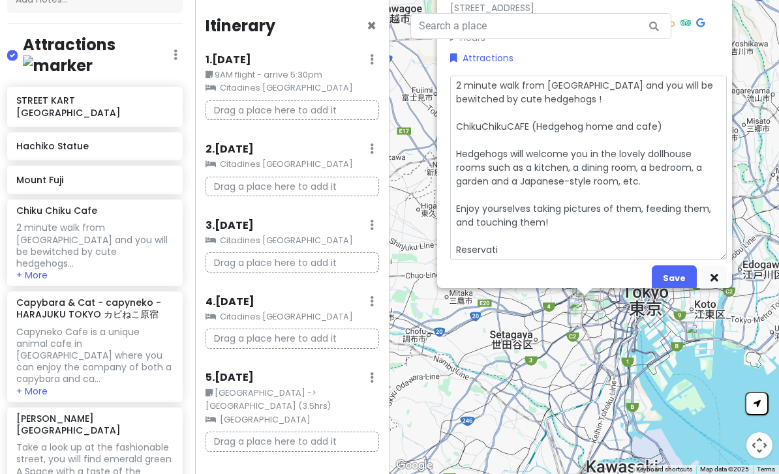
type textarea "2 minute walk from [GEOGRAPHIC_DATA] and you will be bewitched by cute hedgehog…"
type textarea "x"
type textarea "2 minute walk from [GEOGRAPHIC_DATA] and you will be bewitched by cute hedgehog…"
type textarea "x"
type textarea "2 minute walk from [GEOGRAPHIC_DATA] and you will be bewitched by cute hedgehog…"
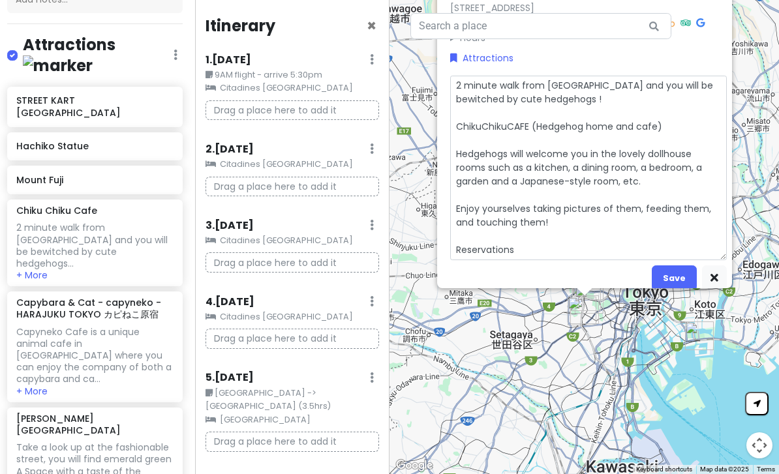
type textarea "x"
type textarea "2 minute walk from [GEOGRAPHIC_DATA] and you will be bewitched by cute hedgehog…"
type textarea "x"
type textarea "2 minute walk from [GEOGRAPHIC_DATA] and you will be bewitched by cute hedgehog…"
type textarea "x"
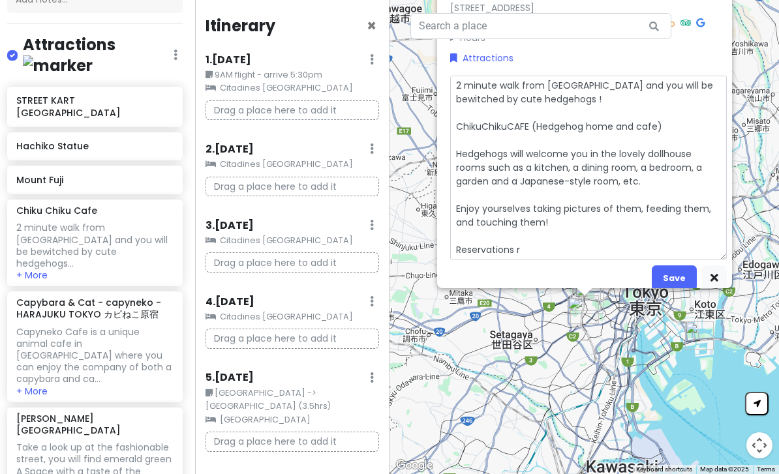
type textarea "2 minute walk from [GEOGRAPHIC_DATA] and you will be bewitched by cute hedgehog…"
type textarea "x"
type textarea "2 minute walk from [GEOGRAPHIC_DATA] and you will be bewitched by cute hedgehog…"
type textarea "x"
type textarea "2 minute walk from [GEOGRAPHIC_DATA] and you will be bewitched by cute hedgehog…"
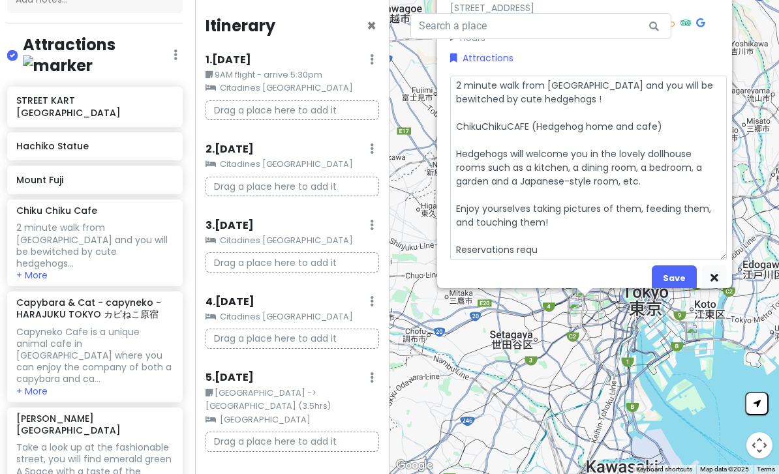
type textarea "x"
type textarea "2 minute walk from [GEOGRAPHIC_DATA] and you will be bewitched by cute hedgehog…"
type textarea "x"
type textarea "2 minute walk from [GEOGRAPHIC_DATA] and you will be bewitched by cute hedgehog…"
type textarea "x"
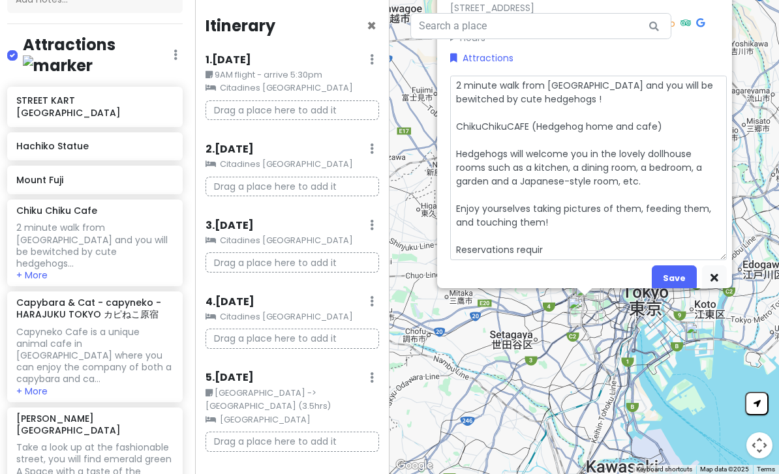
type textarea "2 minute walk from [GEOGRAPHIC_DATA] and you will be bewitched by cute hedgehog…"
type textarea "x"
type textarea "2 minute walk from [GEOGRAPHIC_DATA] and you will be bewitched by cute hedgehog…"
type textarea "x"
type textarea "2 minute walk from [GEOGRAPHIC_DATA] and you will be bewitched by cute hedgehog…"
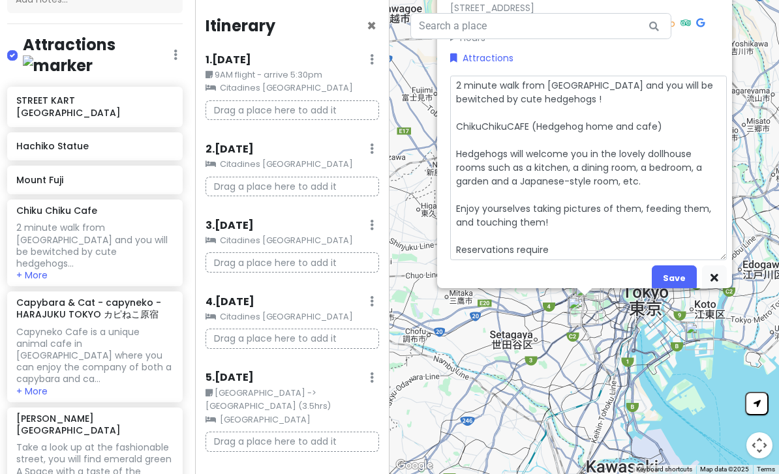
type textarea "x"
type textarea "2 minute walk from [GEOGRAPHIC_DATA] and you will be bewitched by cute hedgehog…"
type textarea "x"
type textarea "2 minute walk from [GEOGRAPHIC_DATA] and you will be bewitched by cute hedgehog…"
type textarea "x"
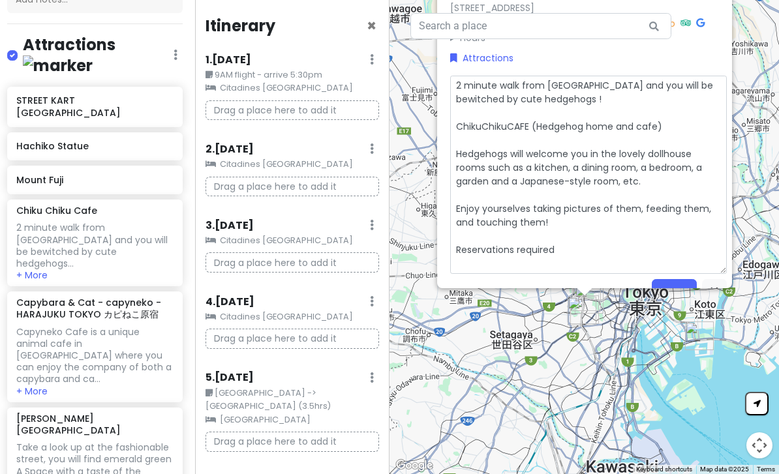
type textarea "2 minute walk from [GEOGRAPHIC_DATA] and you will be bewitched by cute hedgehog…"
type textarea "x"
type textarea "2 minute walk from [GEOGRAPHIC_DATA] and you will be bewitched by cute hedgehog…"
type textarea "x"
type textarea "2 minute walk from [GEOGRAPHIC_DATA] and you will be bewitched by cute hedgehog…"
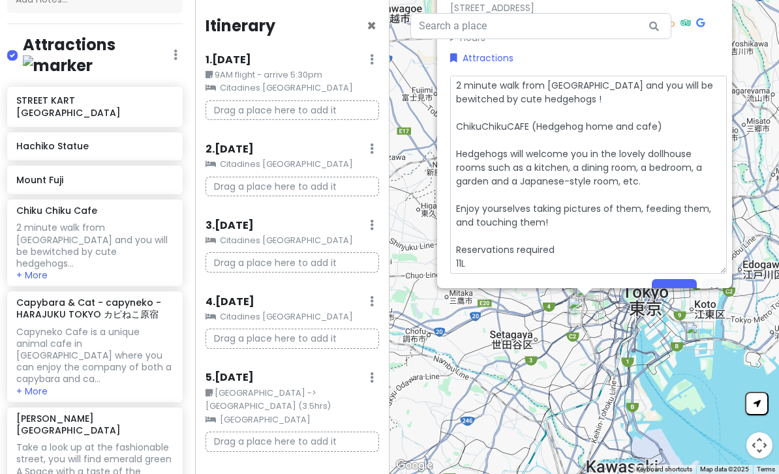
type textarea "x"
type textarea "2 minute walk from [GEOGRAPHIC_DATA] and you will be bewitched by cute hedgehog…"
type textarea "x"
type textarea "2 minute walk from [GEOGRAPHIC_DATA] and you will be bewitched by cute hedgehog…"
type textarea "x"
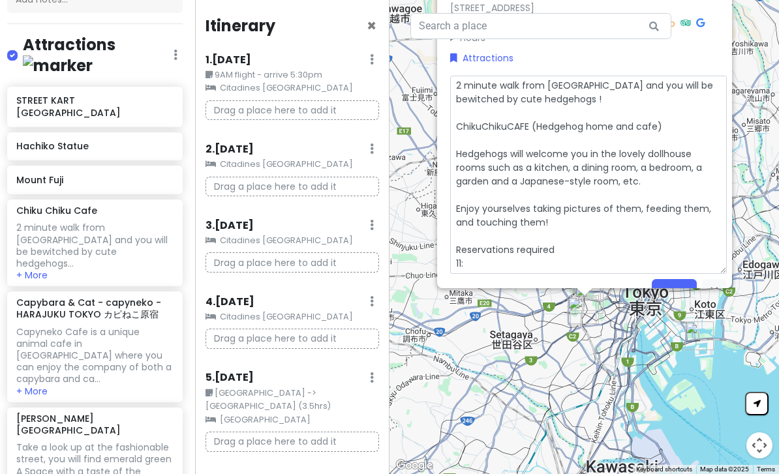
type textarea "2 minute walk from [GEOGRAPHIC_DATA] and you will be bewitched by cute hedgehog…"
type textarea "x"
type textarea "2 minute walk from [GEOGRAPHIC_DATA] and you will be bewitched by cute hedgehog…"
type textarea "x"
type textarea "2 minute walk from [GEOGRAPHIC_DATA] and you will be bewitched by cute hedgehog…"
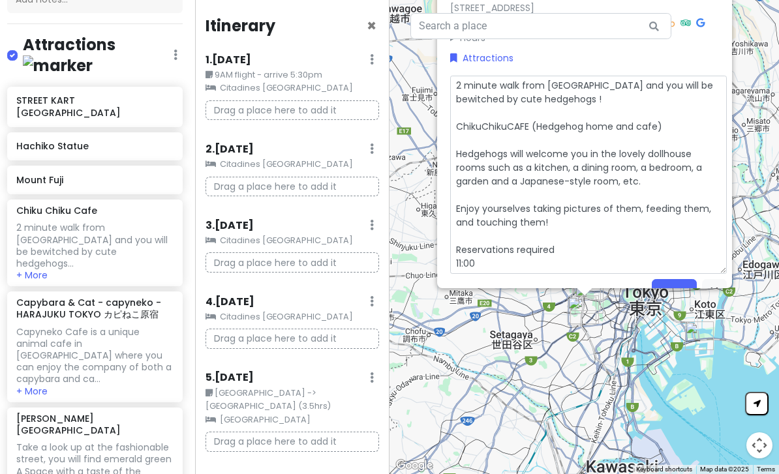
type textarea "x"
type textarea "2 minute walk from [GEOGRAPHIC_DATA] and you will be bewitched by cute hedgehog…"
type textarea "x"
type textarea "2 minute walk from [GEOGRAPHIC_DATA] and you will be bewitched by cute hedgehog…"
type textarea "x"
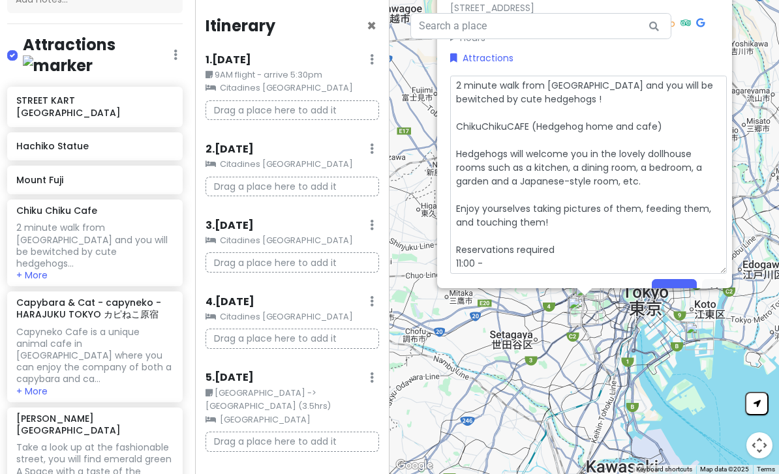
type textarea "2 minute walk from [GEOGRAPHIC_DATA] and you will be bewitched by cute hedgehog…"
type textarea "x"
type textarea "2 minute walk from [GEOGRAPHIC_DATA] and you will be bewitched by cute hedgehog…"
type textarea "x"
type textarea "2 minute walk from [GEOGRAPHIC_DATA] and you will be bewitched by cute hedgehog…"
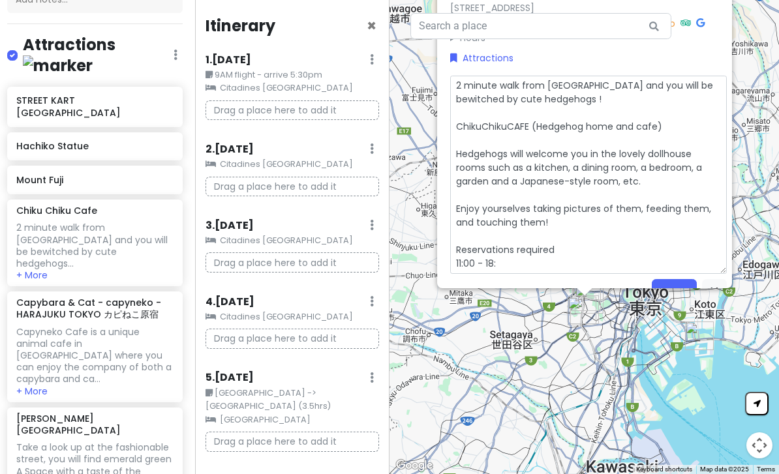
type textarea "x"
type textarea "2 minute walk from [GEOGRAPHIC_DATA] and you will be bewitched by cute hedgehog…"
type textarea "x"
type textarea "2 minute walk from [GEOGRAPHIC_DATA] and you will be bewitched by cute hedgehog…"
type textarea "x"
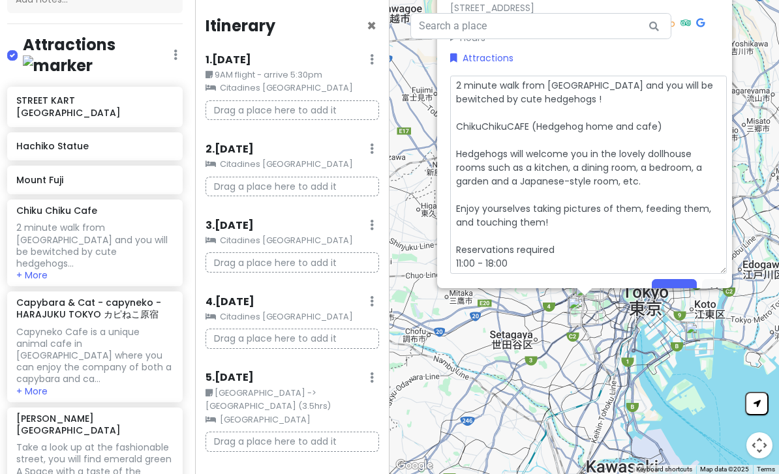
type textarea "2 minute walk from [GEOGRAPHIC_DATA] and you will be bewitched by cute hedgehog…"
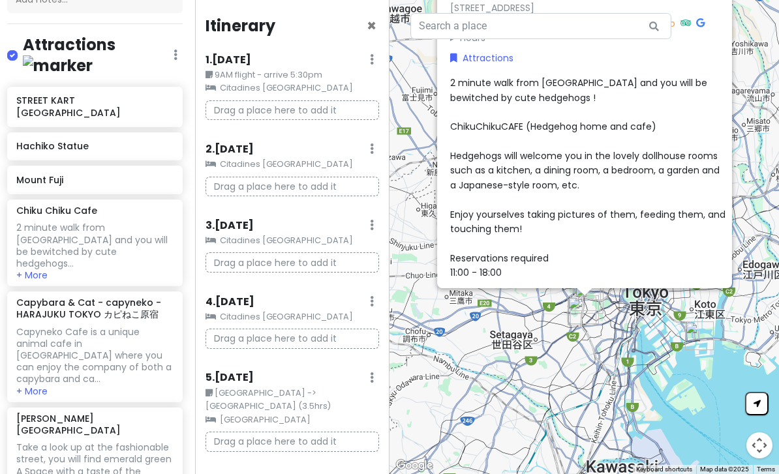
click at [542, 280] on div "2 minute walk from [GEOGRAPHIC_DATA] and you will be bewitched by cute hedgehog…" at bounding box center [588, 178] width 277 height 204
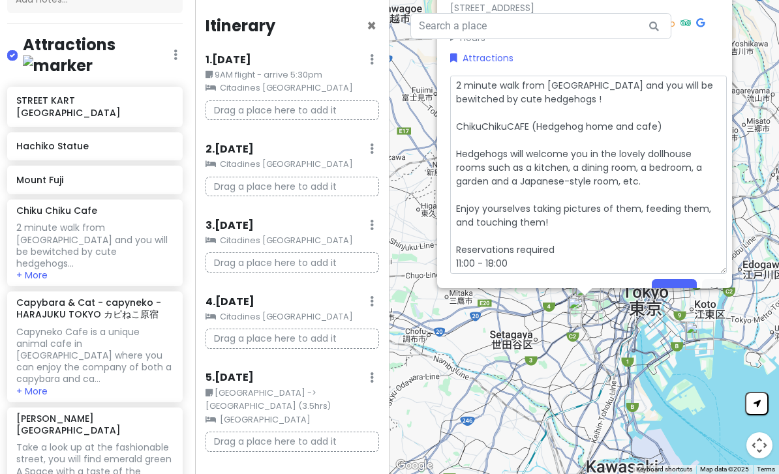
click at [583, 274] on textarea "2 minute walk from [GEOGRAPHIC_DATA] and you will be bewitched by cute hedgehog…" at bounding box center [588, 175] width 277 height 198
click at [540, 274] on textarea "2 minute walk from [GEOGRAPHIC_DATA] and you will be bewitched by cute hedgehog…" at bounding box center [588, 175] width 277 height 198
type textarea "x"
type textarea "2 minute walk from [GEOGRAPHIC_DATA] and you will be bewitched by cute hedgehog…"
type textarea "x"
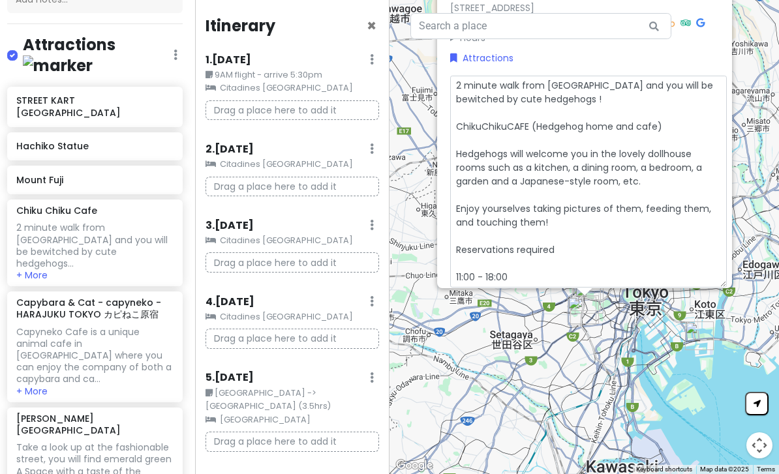
type textarea "2 minute walk from [GEOGRAPHIC_DATA] and you will be bewitched by cute hedgehog…"
type textarea "x"
type textarea "2 minute walk from [GEOGRAPHIC_DATA] and you will be bewitched by cute hedgehog…"
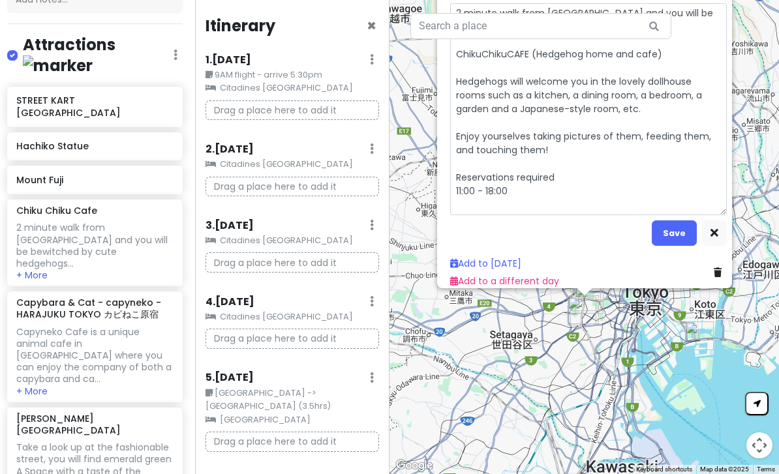
scroll to position [84, 0]
click at [478, 215] on textarea "2 minute walk from [GEOGRAPHIC_DATA] and you will be bewitched by cute hedgehog…" at bounding box center [588, 109] width 277 height 212
type textarea "x"
type textarea "2 minute walk from [GEOGRAPHIC_DATA] and you will be bewitched by cute hedgehog…"
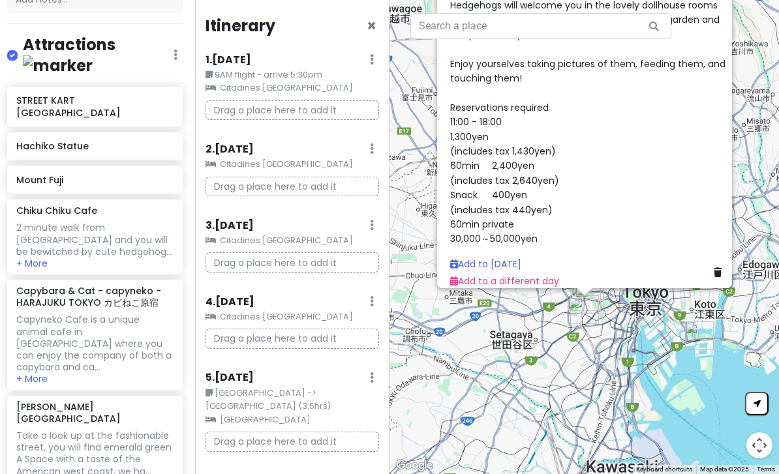
scroll to position [157, 0]
click at [452, 155] on span "2 minute walk from [GEOGRAPHIC_DATA] and you will be bewitched by cute hedgehog…" at bounding box center [589, 86] width 278 height 320
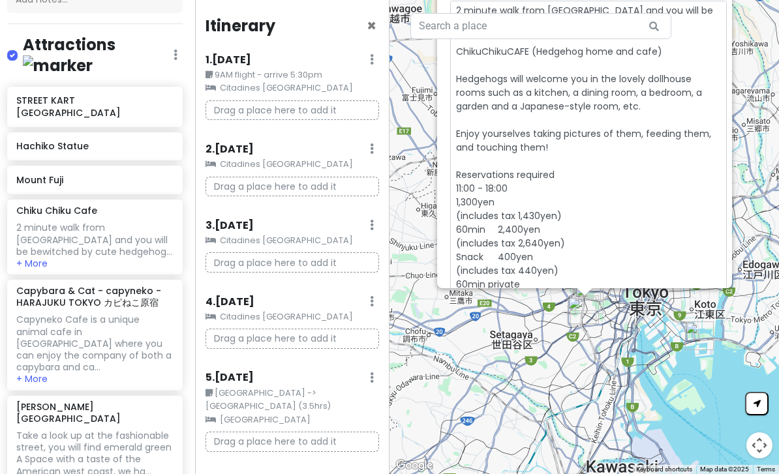
scroll to position [76, 0]
click at [456, 232] on textarea "2 minute walk from [GEOGRAPHIC_DATA] and you will be bewitched by cute hedgehog…" at bounding box center [588, 153] width 277 height 308
type textarea "x"
type textarea "2 minute walk from [GEOGRAPHIC_DATA] and you will be bewitched by cute hedgehog…"
type textarea "x"
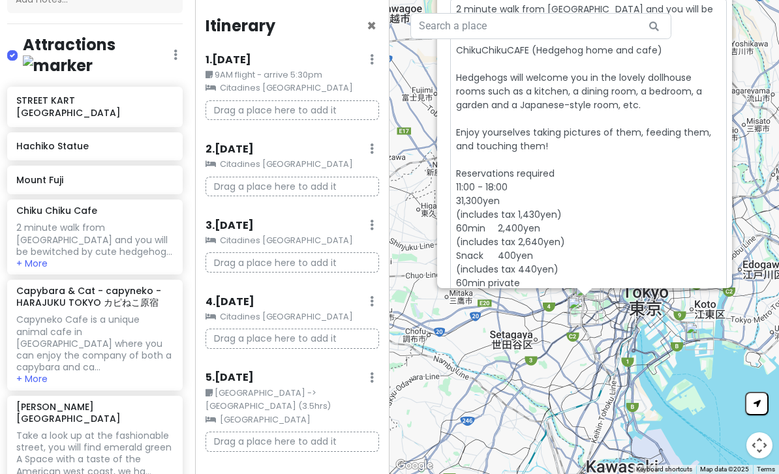
type textarea "2 minute walk from [GEOGRAPHIC_DATA] and you will be bewitched by cute hedgehog…"
type textarea "x"
type textarea "2 minute walk from [GEOGRAPHIC_DATA] and you will be bewitched by cute hedgehog…"
type textarea "x"
type textarea "2 minute walk from [GEOGRAPHIC_DATA] and you will be bewitched by cute hedgehog…"
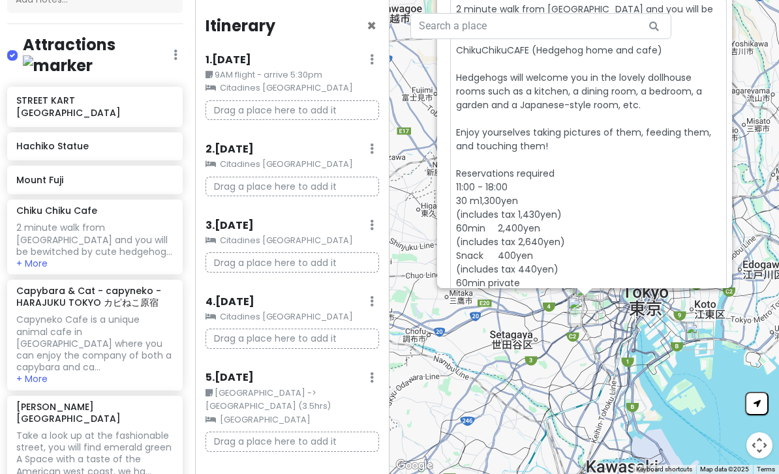
type textarea "x"
type textarea "2 minute walk from [GEOGRAPHIC_DATA] and you will be bewitched by cute hedgehog…"
type textarea "x"
type textarea "2 minute walk from [GEOGRAPHIC_DATA] and you will be bewitched by cute hedgehog…"
type textarea "x"
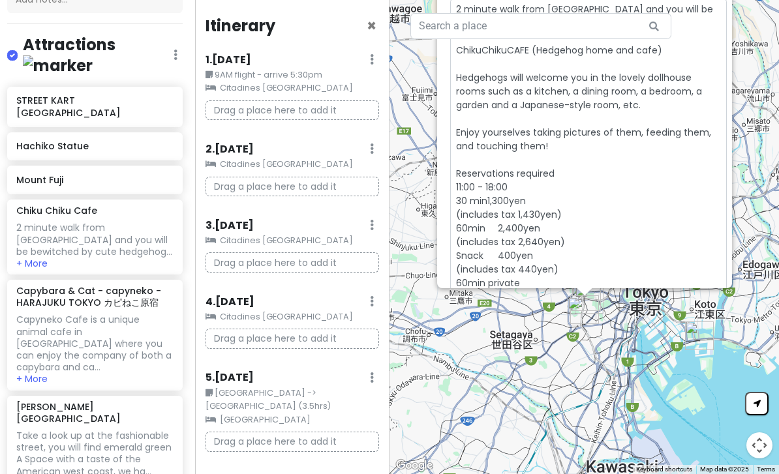
type textarea "2 minute walk from [GEOGRAPHIC_DATA] and you will be bewitched by cute hedgehog…"
type textarea "x"
type textarea "2 minute walk from [GEOGRAPHIC_DATA] and you will be bewitched by cute hedgehog…"
click at [596, 245] on textarea "2 minute walk from [GEOGRAPHIC_DATA] and you will be bewitched by cute hedgehog…" at bounding box center [588, 153] width 277 height 308
type textarea "x"
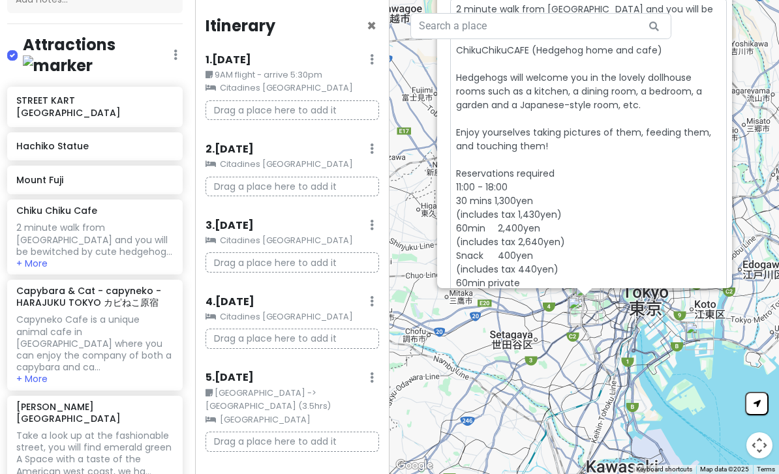
type textarea "2 minute walk from [GEOGRAPHIC_DATA] and you will be bewitched by cute hedgehog…"
type textarea "x"
type textarea "2 minute walk from [GEOGRAPHIC_DATA] and you will be bewitched by cute hedgehog…"
type textarea "x"
type textarea "2 minute walk from [GEOGRAPHIC_DATA] and you will be bewitched by cute hedgehog…"
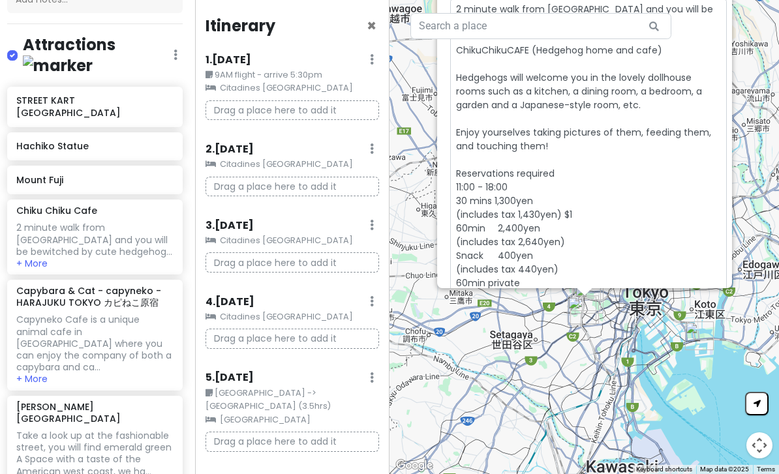
type textarea "x"
type textarea "2 minute walk from [GEOGRAPHIC_DATA] and you will be bewitched by cute hedgehog…"
click at [567, 290] on textarea "2 minute walk from [GEOGRAPHIC_DATA] and you will be bewitched by cute hedgehog…" at bounding box center [588, 153] width 277 height 308
click at [593, 265] on textarea "2 minute walk from [GEOGRAPHIC_DATA] and you will be bewitched by cute hedgehog…" at bounding box center [588, 153] width 277 height 308
click at [604, 266] on textarea "2 minute walk from [GEOGRAPHIC_DATA] and you will be bewitched by cute hedgehog…" at bounding box center [588, 153] width 277 height 308
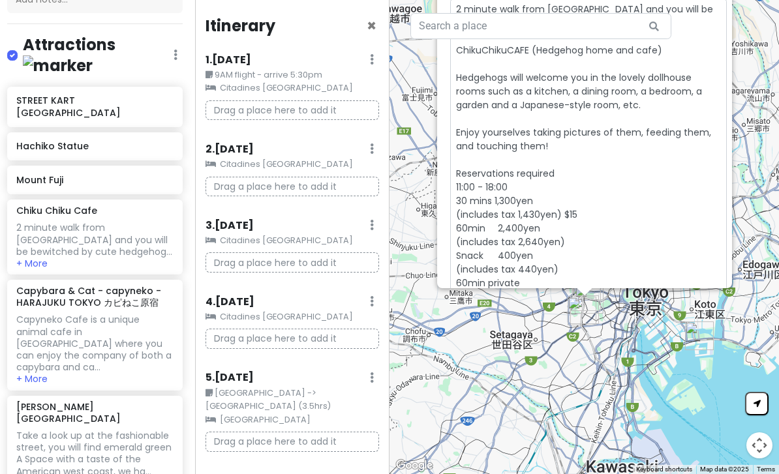
click at [602, 267] on textarea "2 minute walk from [GEOGRAPHIC_DATA] and you will be bewitched by cute hedgehog…" at bounding box center [588, 153] width 277 height 308
click at [593, 280] on textarea "2 minute walk from [GEOGRAPHIC_DATA] and you will be bewitched by cute hedgehog…" at bounding box center [588, 153] width 277 height 308
type textarea "x"
type textarea "2 minute walk from [GEOGRAPHIC_DATA] and you will be bewitched by cute hedgehog…"
type textarea "x"
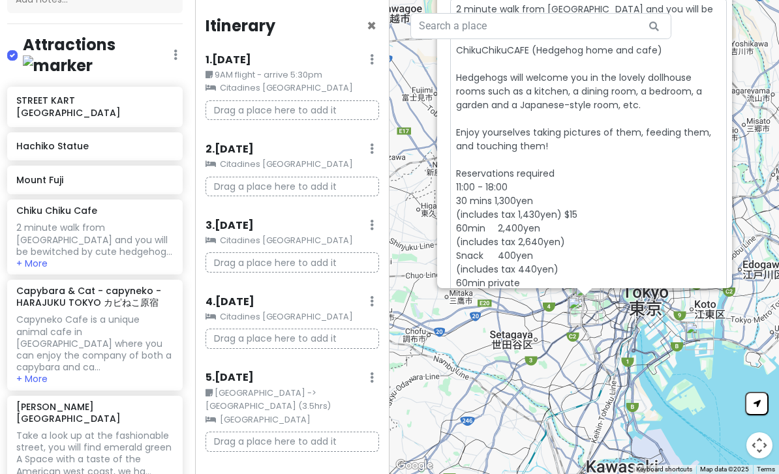
type textarea "2 minute walk from [GEOGRAPHIC_DATA] and you will be bewitched by cute hedgehog…"
type textarea "x"
type textarea "2 minute walk from [GEOGRAPHIC_DATA] and you will be bewitched by cute hedgehog…"
type textarea "x"
type textarea "2 minute walk from [GEOGRAPHIC_DATA] and you will be bewitched by cute hedgehog…"
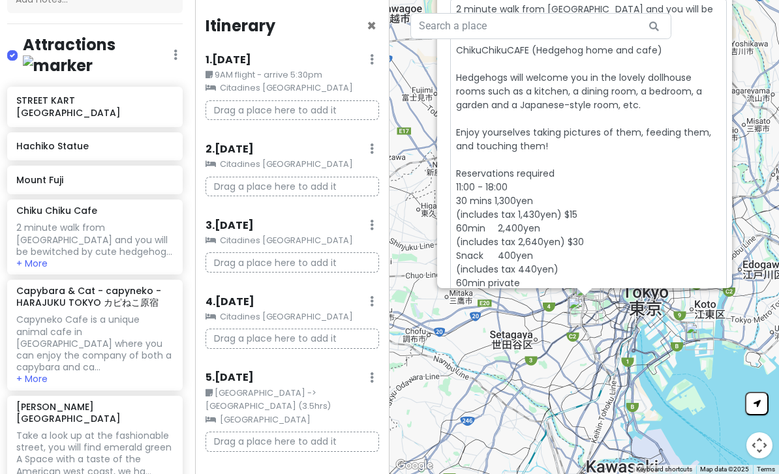
click at [589, 288] on textarea "2 minute walk from [GEOGRAPHIC_DATA] and you will be bewitched by cute hedgehog…" at bounding box center [588, 153] width 277 height 308
click at [596, 296] on textarea "2 minute walk from [GEOGRAPHIC_DATA] and you will be bewitched by cute hedgehog…" at bounding box center [588, 153] width 277 height 308
type textarea "x"
type textarea "2 minute walk from [GEOGRAPHIC_DATA] and you will be bewitched by cute hedgehog…"
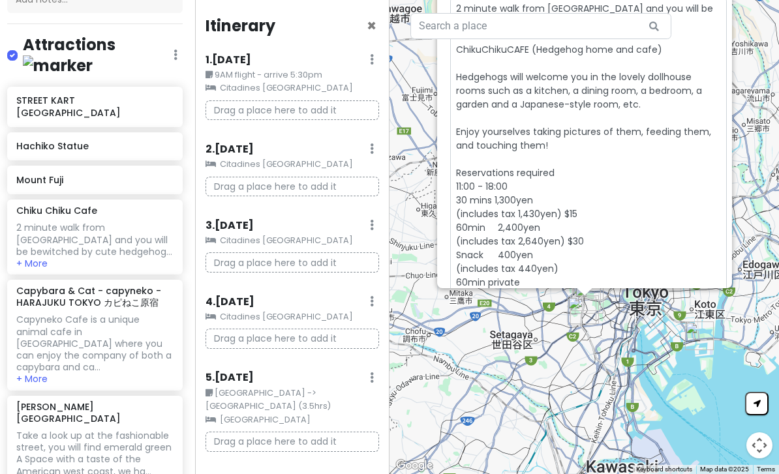
type textarea "x"
type textarea "2 minute walk from [GEOGRAPHIC_DATA] and you will be bewitched by cute hedgehog…"
type textarea "x"
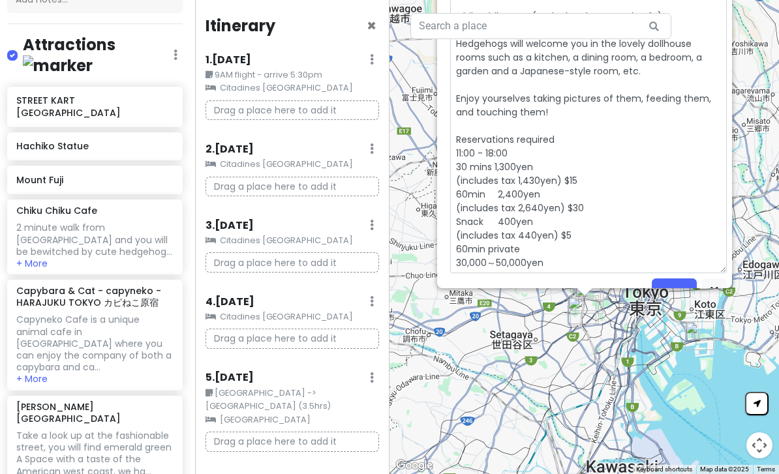
scroll to position [148, 0]
